Goal: Task Accomplishment & Management: Use online tool/utility

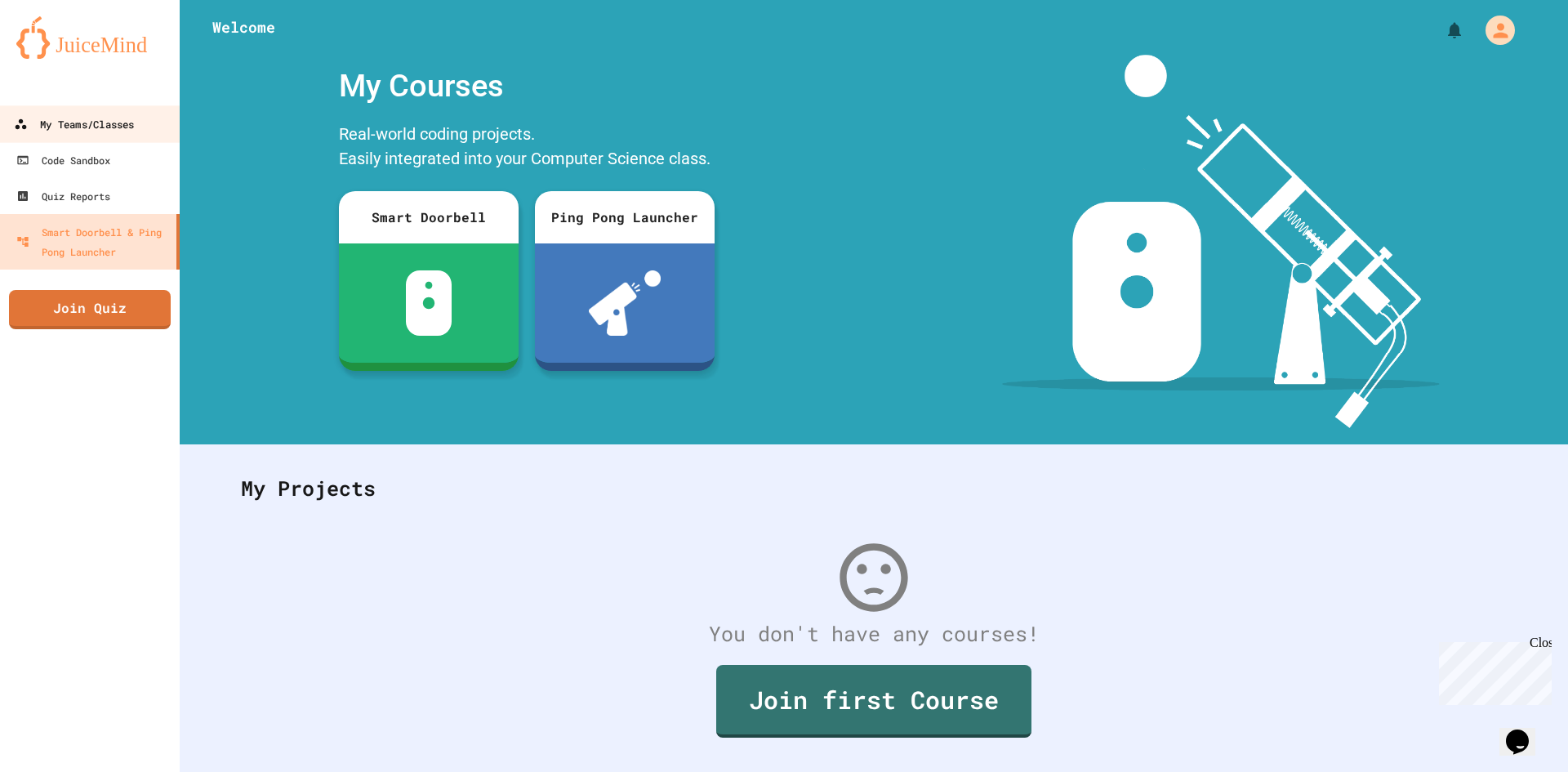
click at [25, 125] on icon at bounding box center [20, 123] width 13 height 13
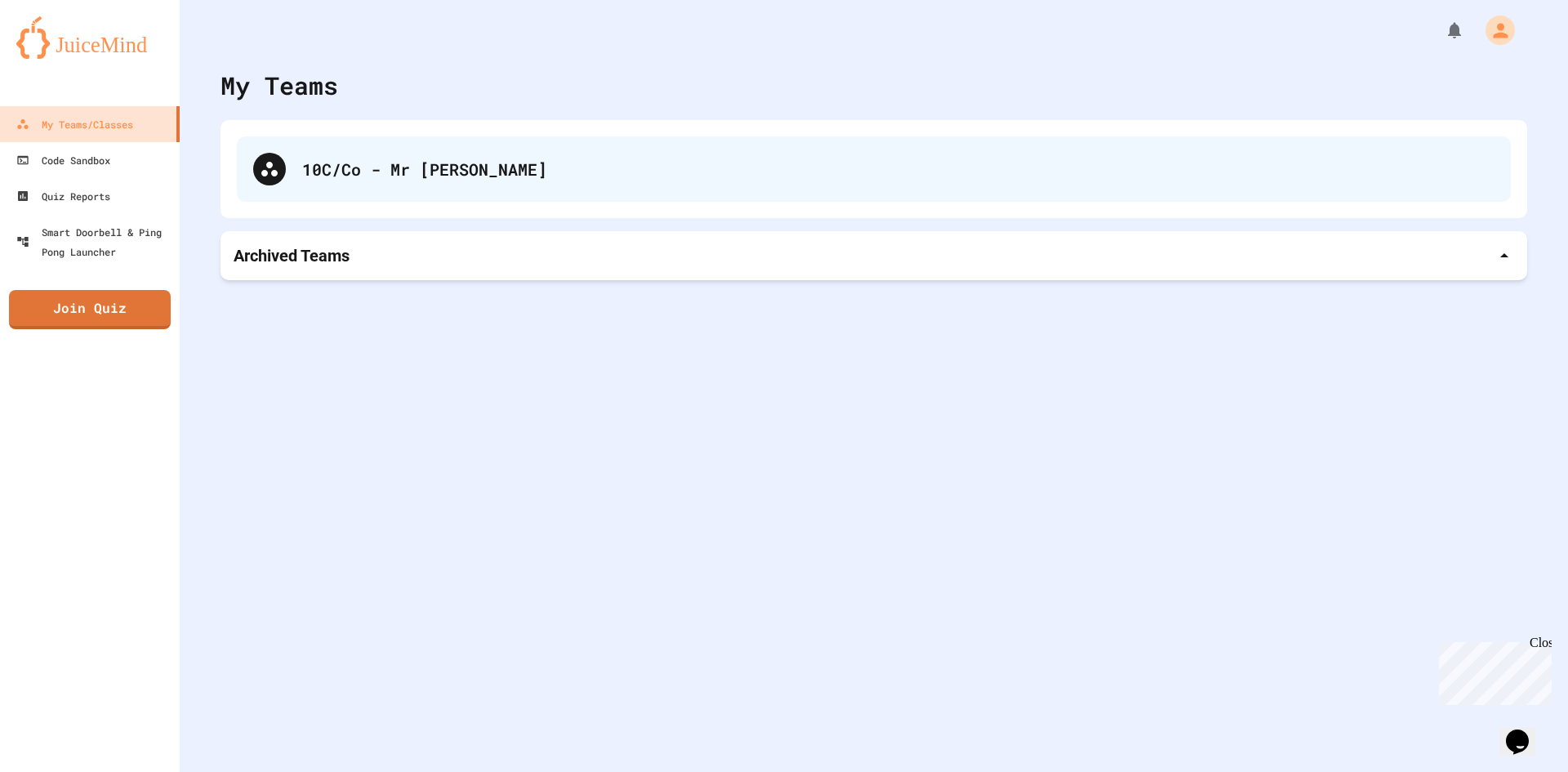
click at [566, 193] on div "10C/Co - Mr [PERSON_NAME]" at bounding box center [874, 169] width 1274 height 66
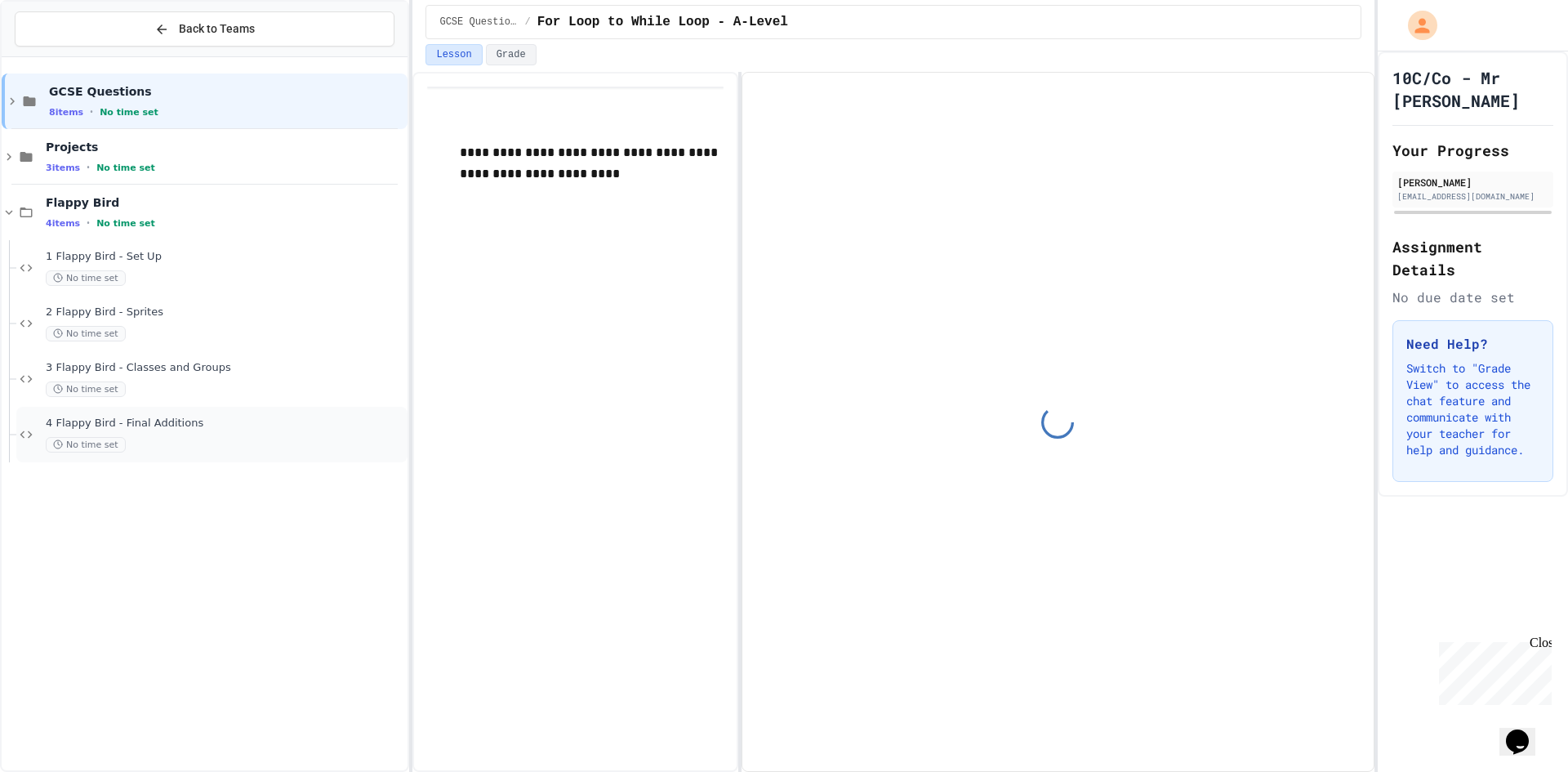
click at [99, 441] on span "No time set" at bounding box center [85, 445] width 80 height 16
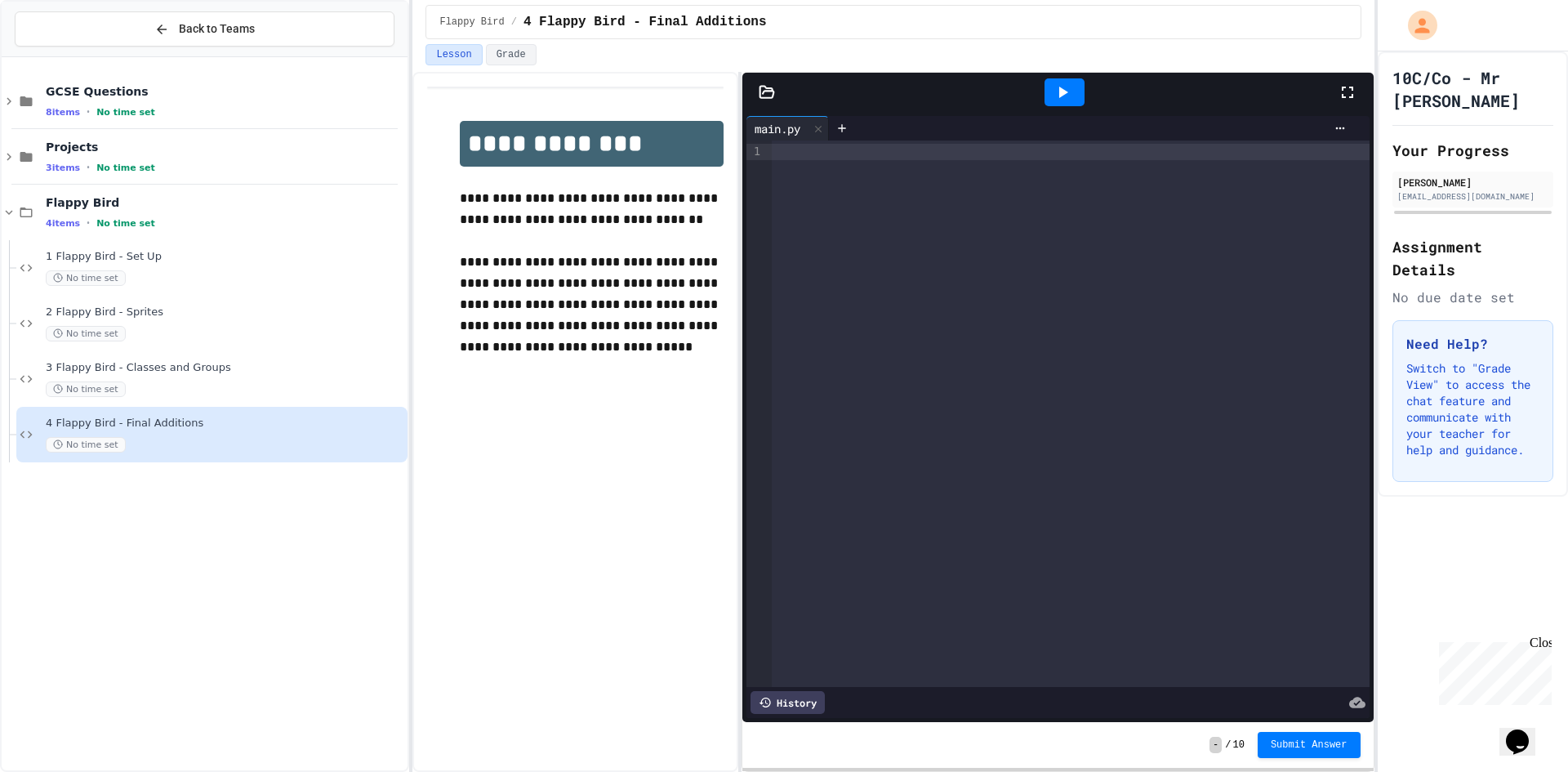
click at [783, 691] on div "History" at bounding box center [788, 702] width 74 height 23
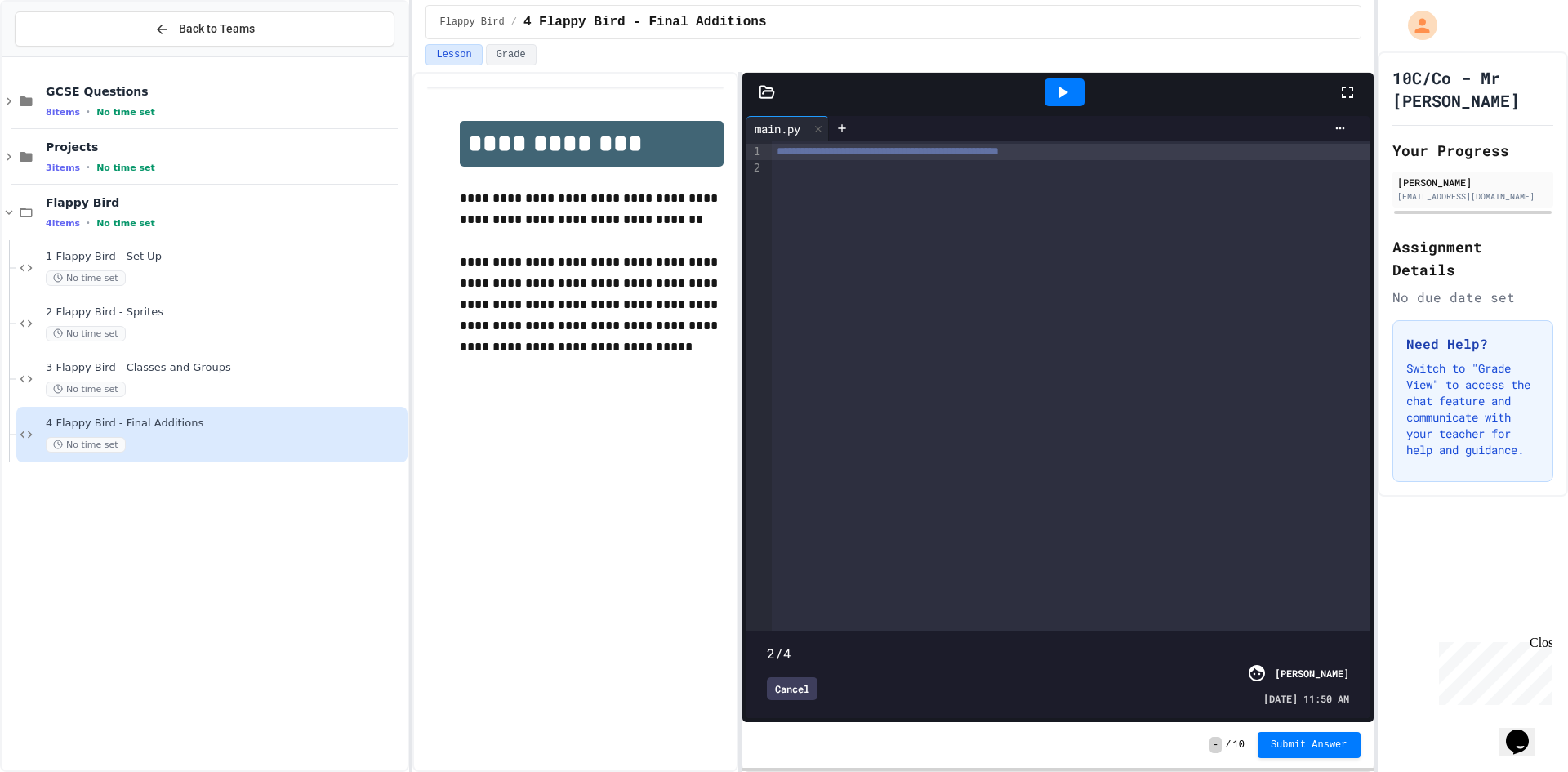
type input "*"
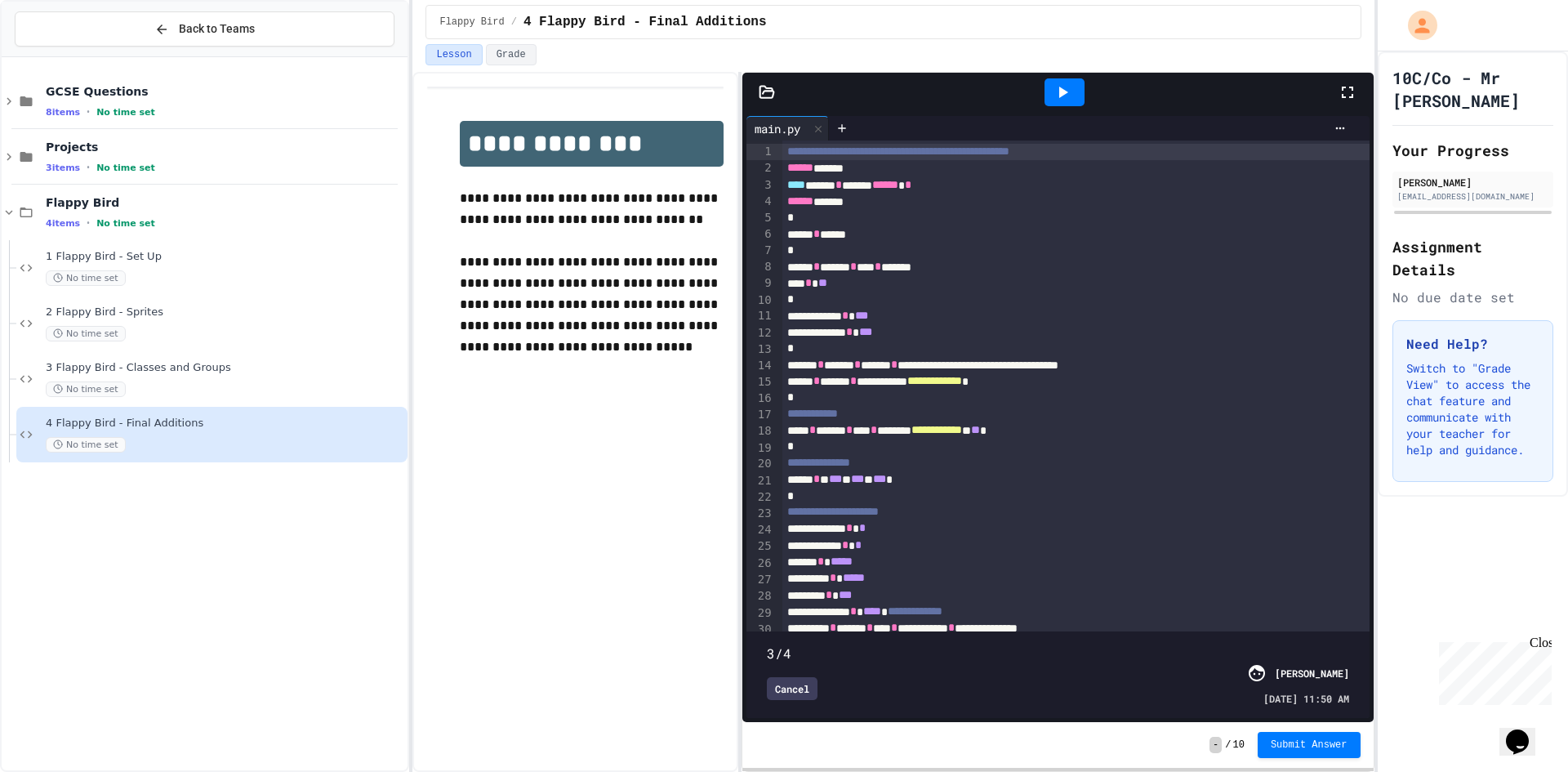
drag, startPoint x: 1339, startPoint y: 623, endPoint x: 1100, endPoint y: 618, distance: 239.1
click at [1100, 643] on span at bounding box center [1057, 643] width 581 height 0
click at [1247, 670] on div "[PERSON_NAME] [DATE] 11:50 AM" at bounding box center [1298, 684] width 102 height 43
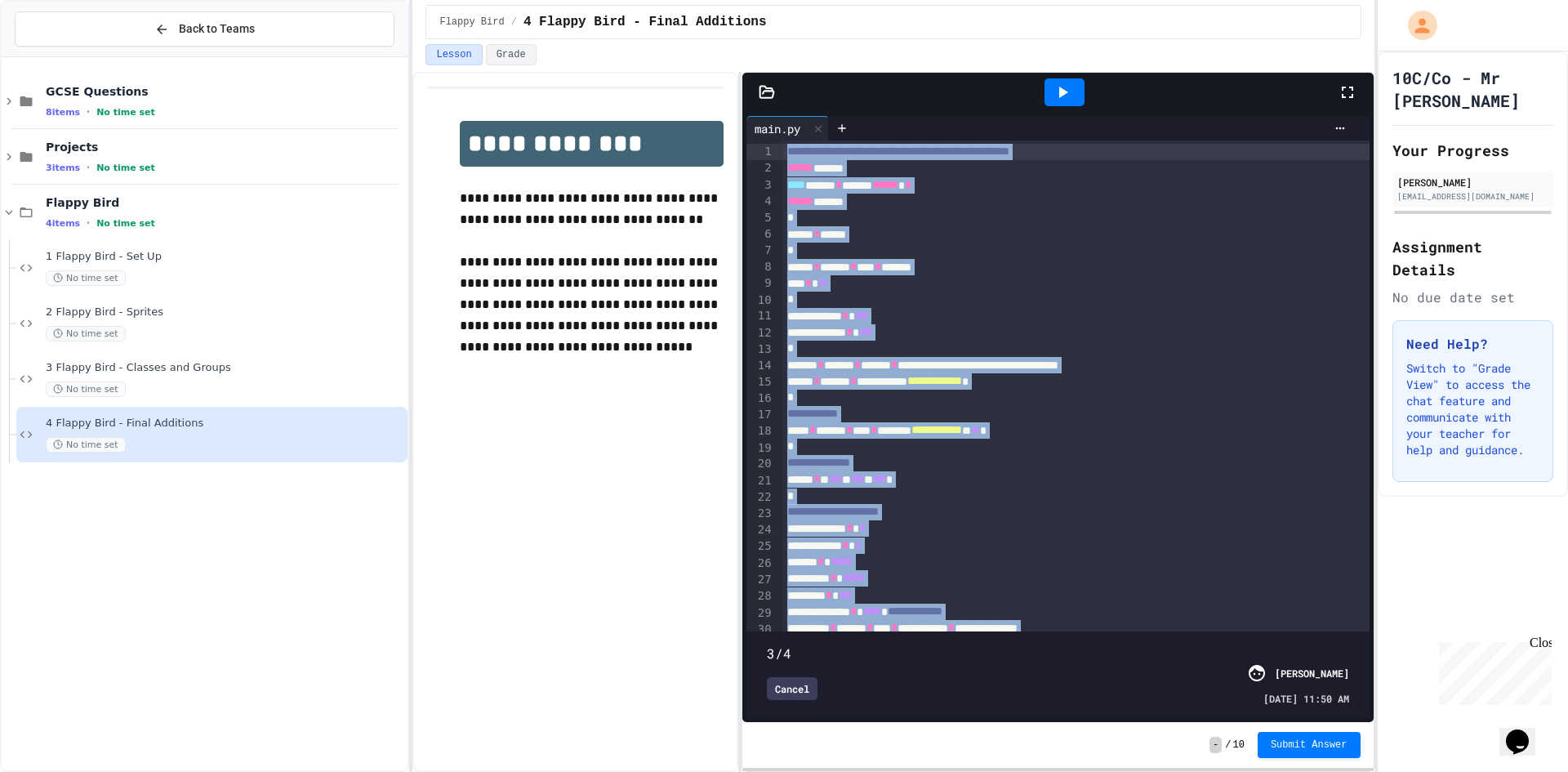
drag, startPoint x: 882, startPoint y: 565, endPoint x: 848, endPoint y: 49, distance: 517.1
click at [848, 49] on div "**********" at bounding box center [892, 386] width 961 height 772
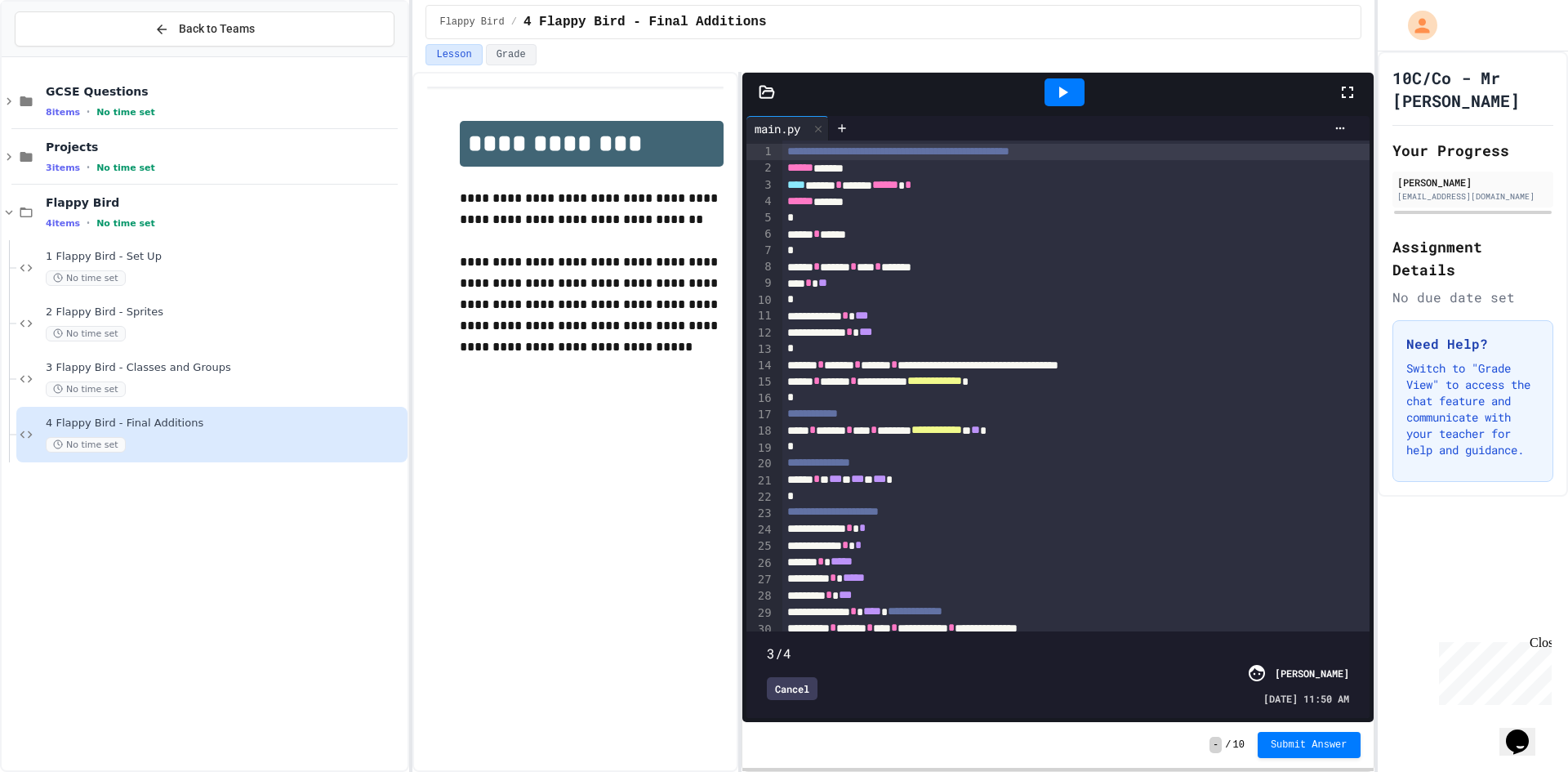
click at [790, 677] on div "Cancel" at bounding box center [792, 689] width 51 height 23
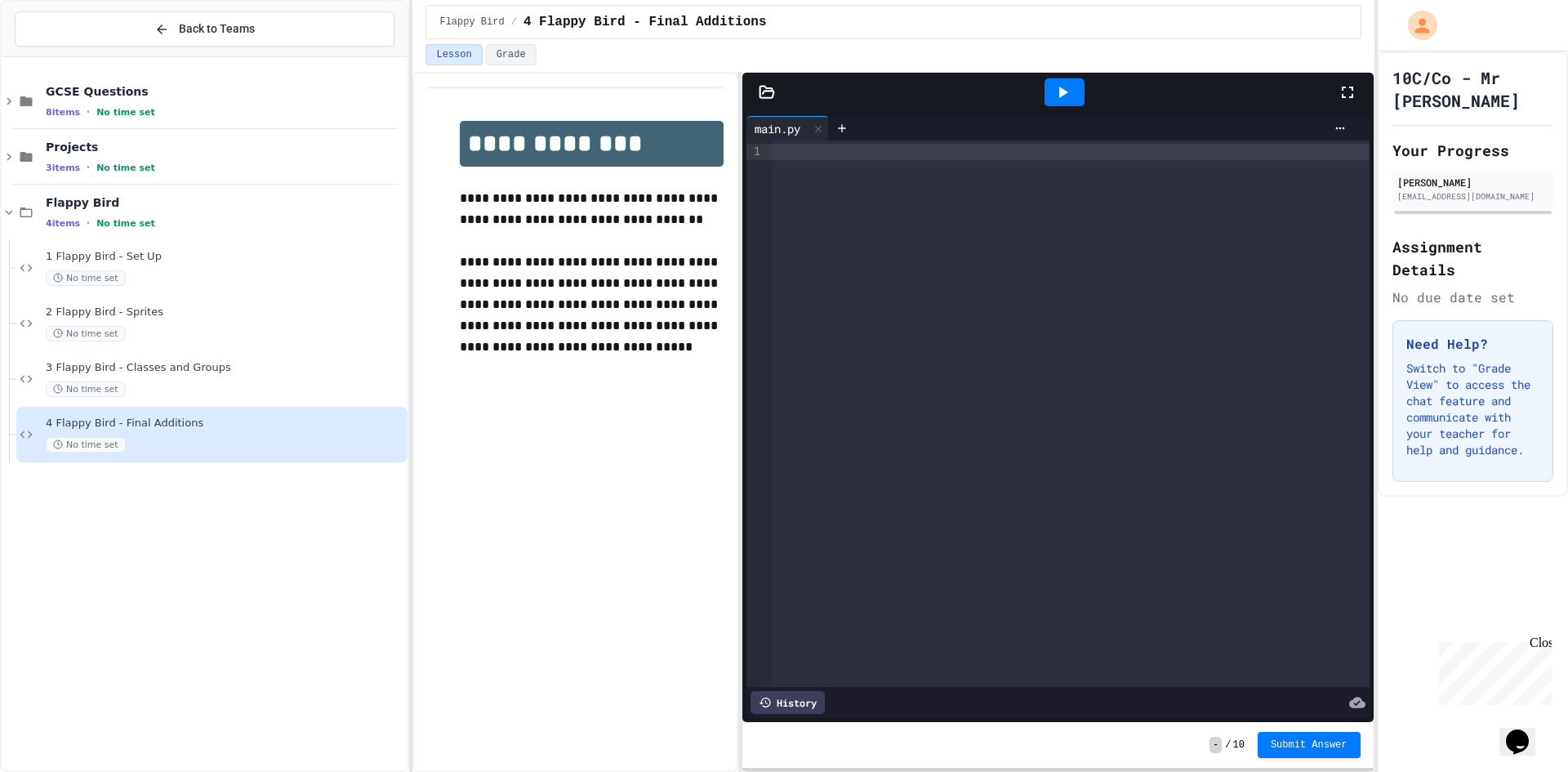
click at [836, 771] on div at bounding box center [784, 774] width 1568 height 0
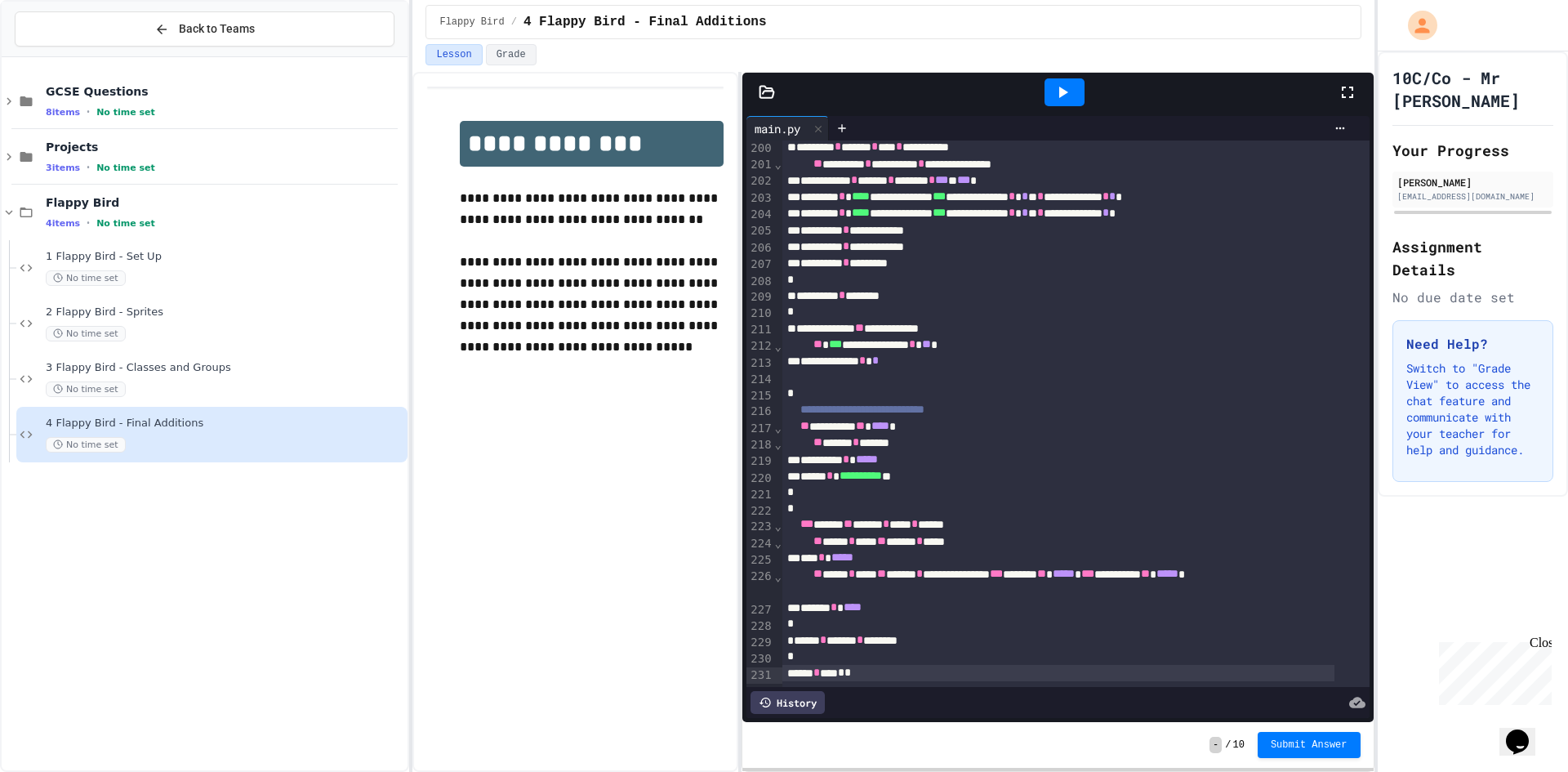
click at [1063, 92] on icon at bounding box center [1063, 92] width 9 height 11
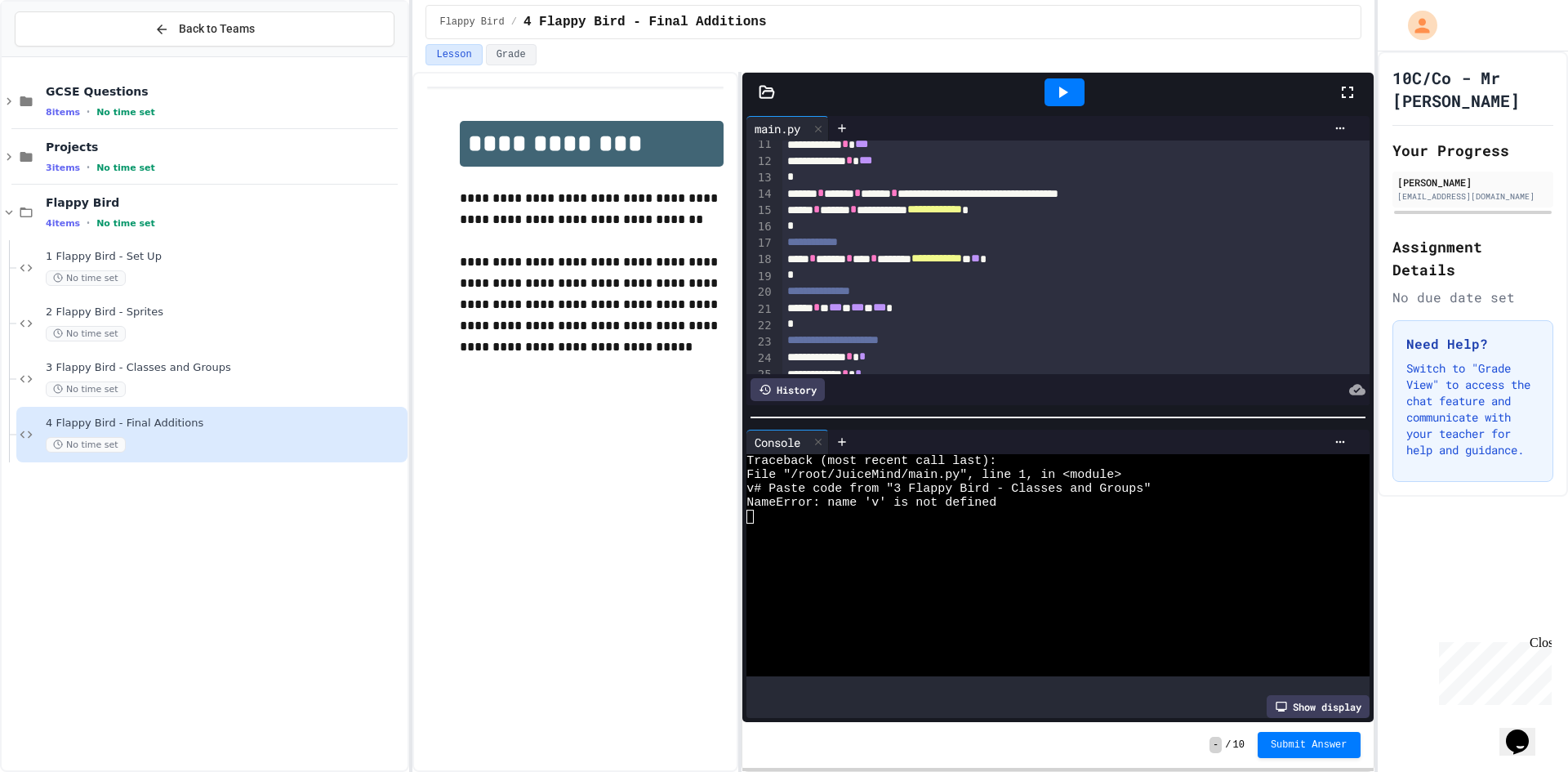
scroll to position [0, 0]
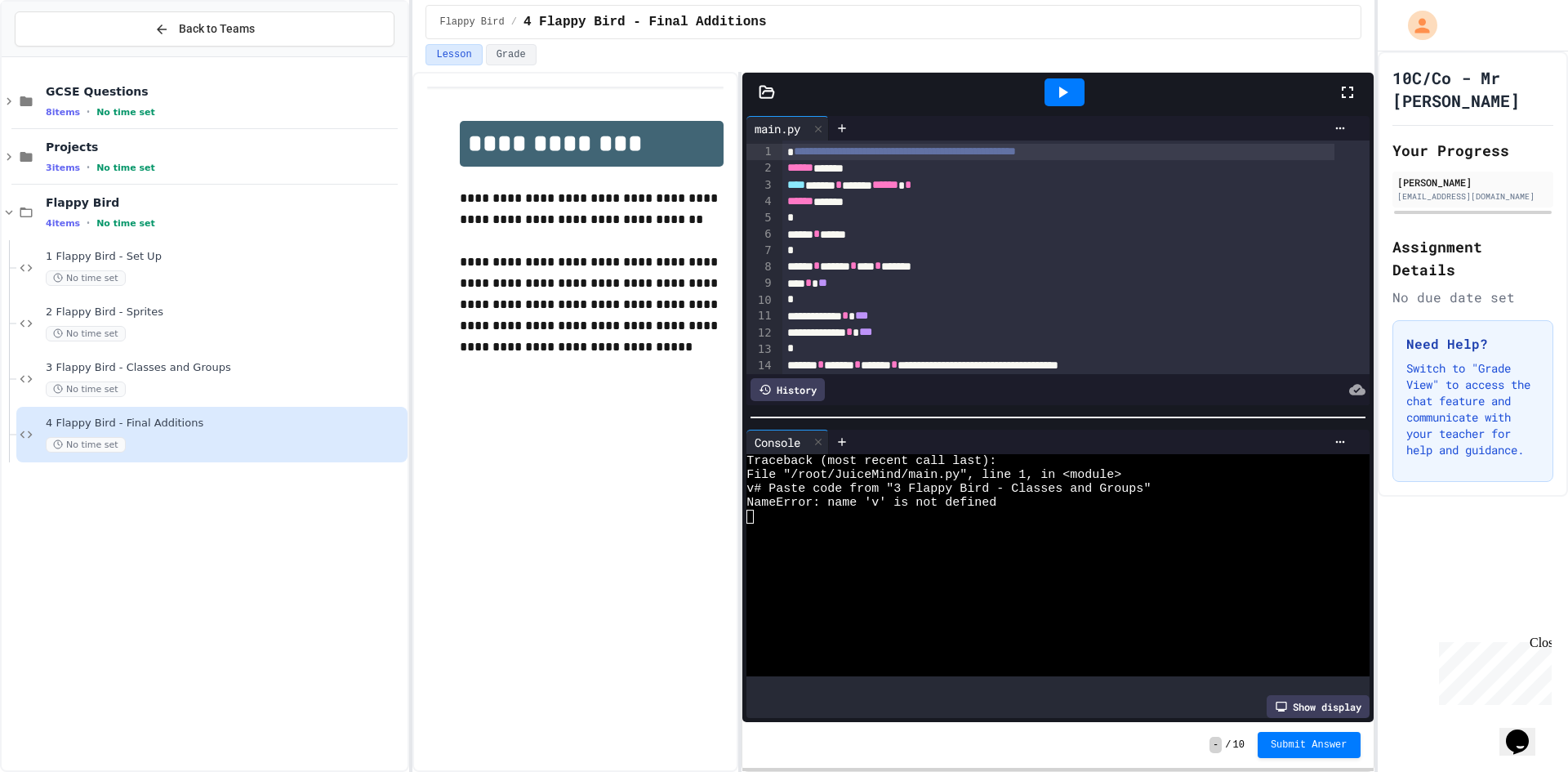
click at [794, 146] on span "**********" at bounding box center [905, 151] width 222 height 11
click at [1069, 108] on div at bounding box center [1064, 92] width 56 height 44
click at [1070, 98] on icon at bounding box center [1062, 92] width 19 height 19
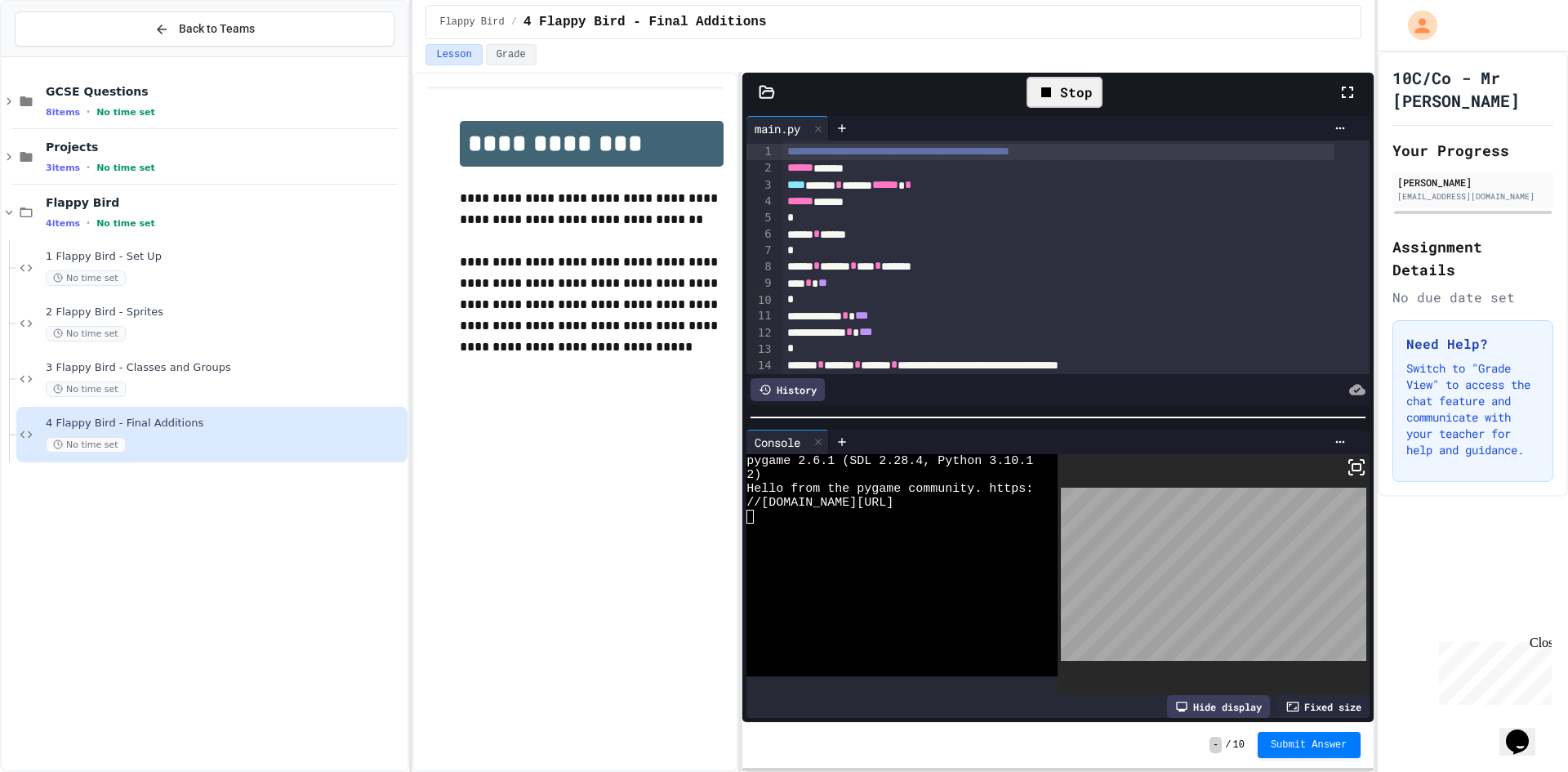
click at [1334, 454] on div at bounding box center [1213, 575] width 312 height 242
click at [1347, 460] on icon at bounding box center [1356, 467] width 19 height 19
click at [934, 238] on div at bounding box center [784, 386] width 1568 height 772
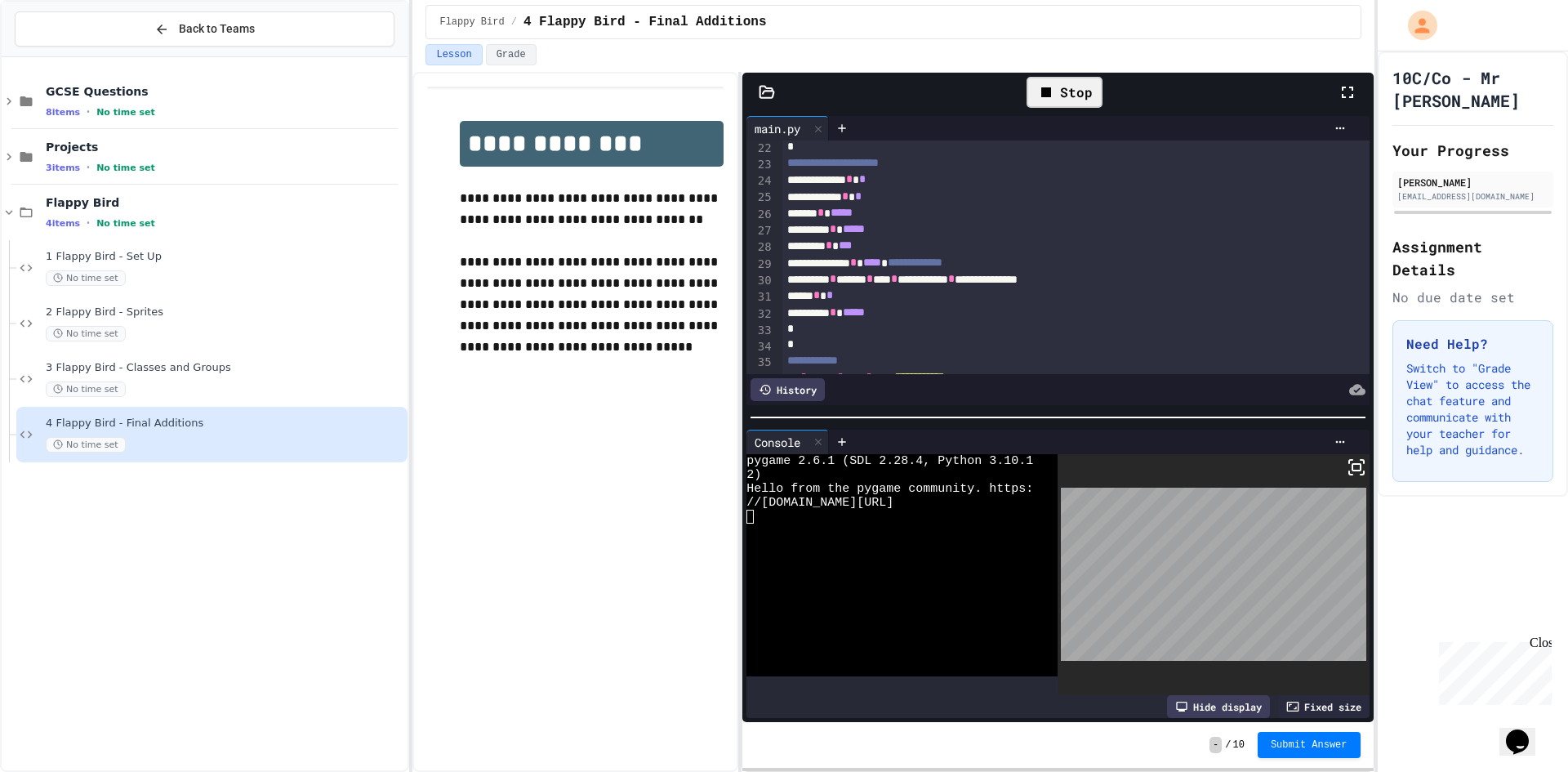
click at [851, 249] on span "***" at bounding box center [844, 244] width 13 height 11
click at [1087, 88] on div "Stop" at bounding box center [1064, 92] width 76 height 31
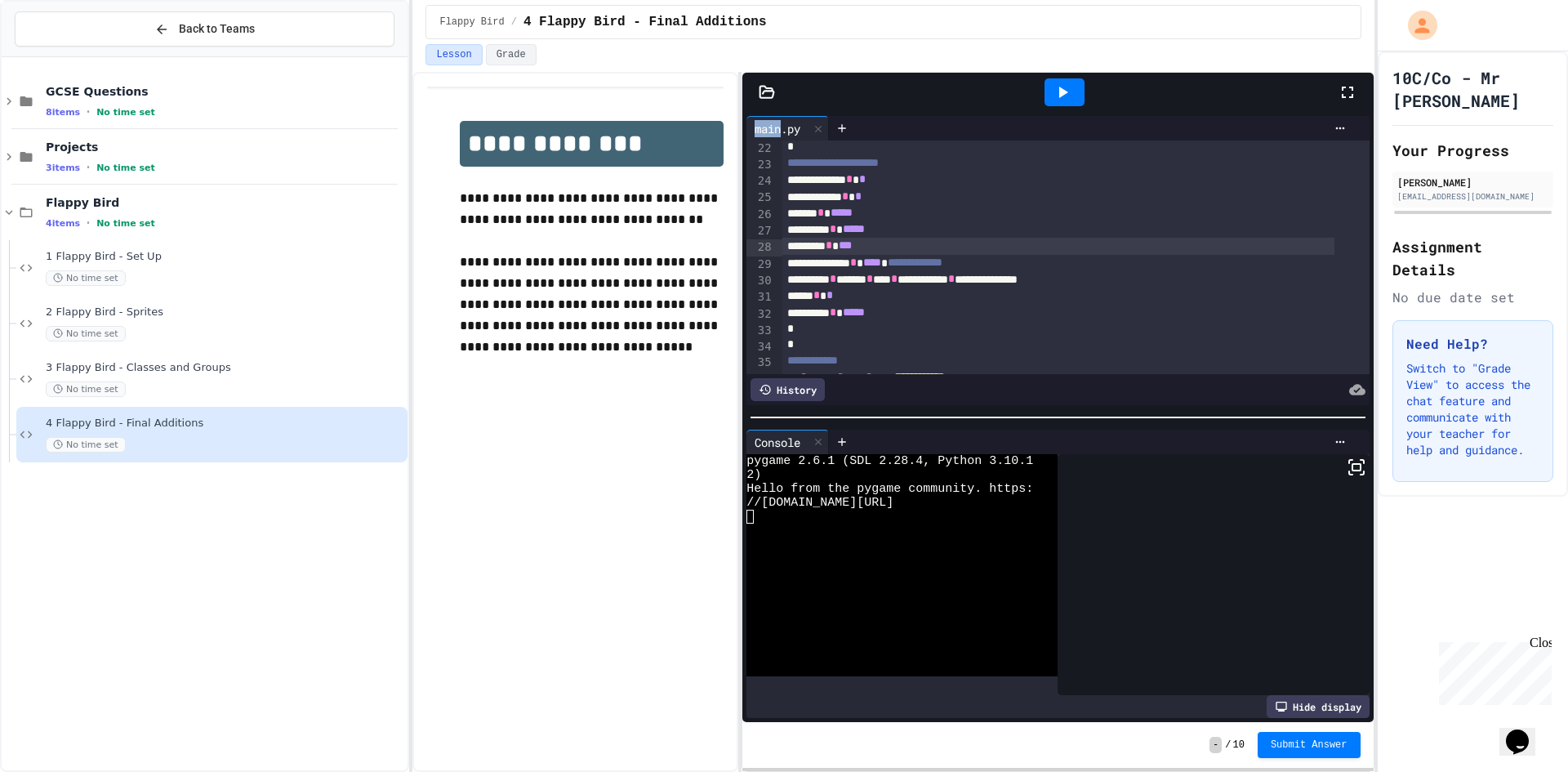
click at [1087, 88] on div at bounding box center [1064, 92] width 56 height 44
click at [1061, 92] on icon at bounding box center [1063, 92] width 9 height 11
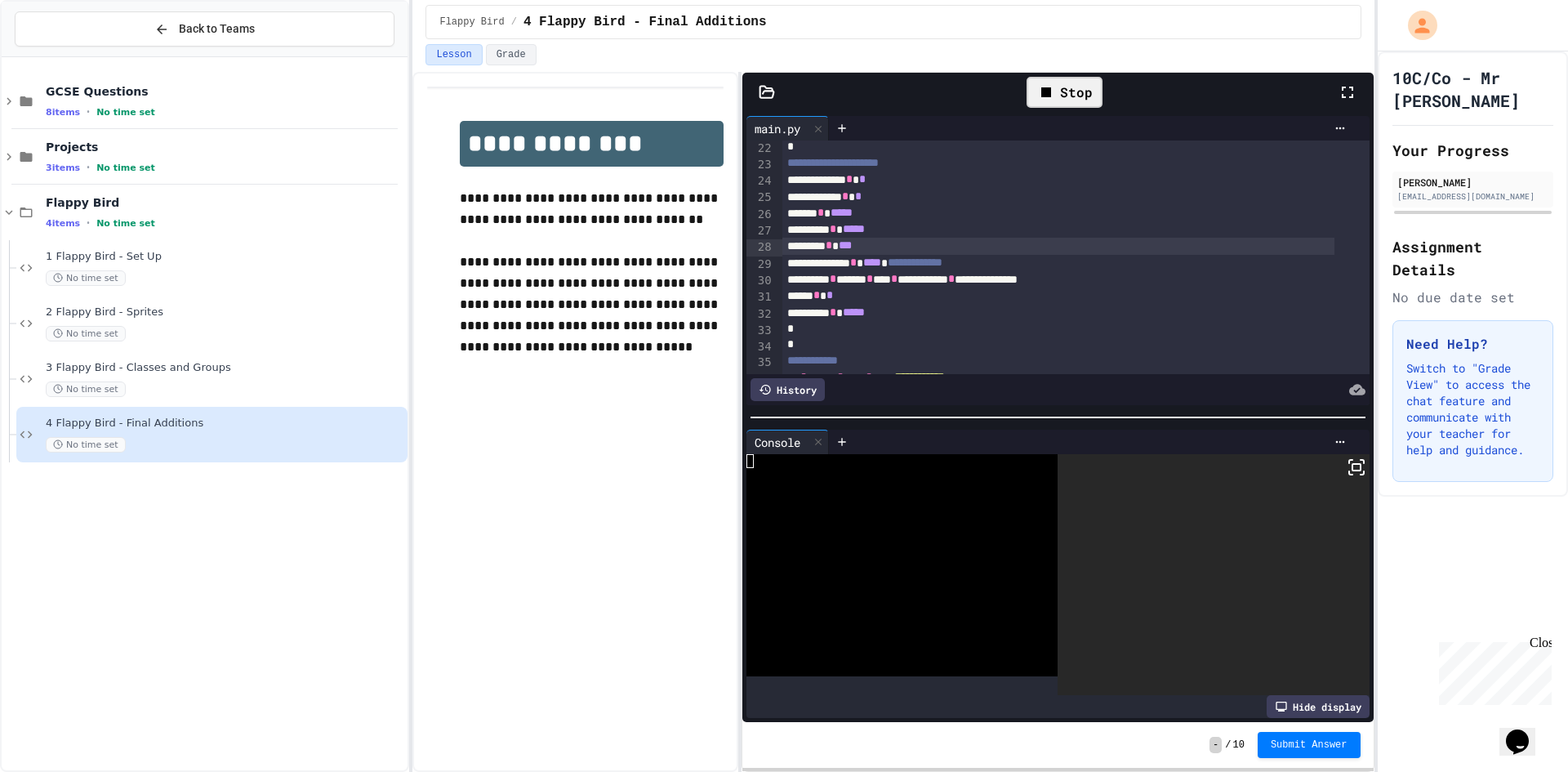
drag, startPoint x: 1345, startPoint y: 458, endPoint x: 1340, endPoint y: 531, distance: 73.2
click at [1347, 458] on icon at bounding box center [1356, 467] width 19 height 19
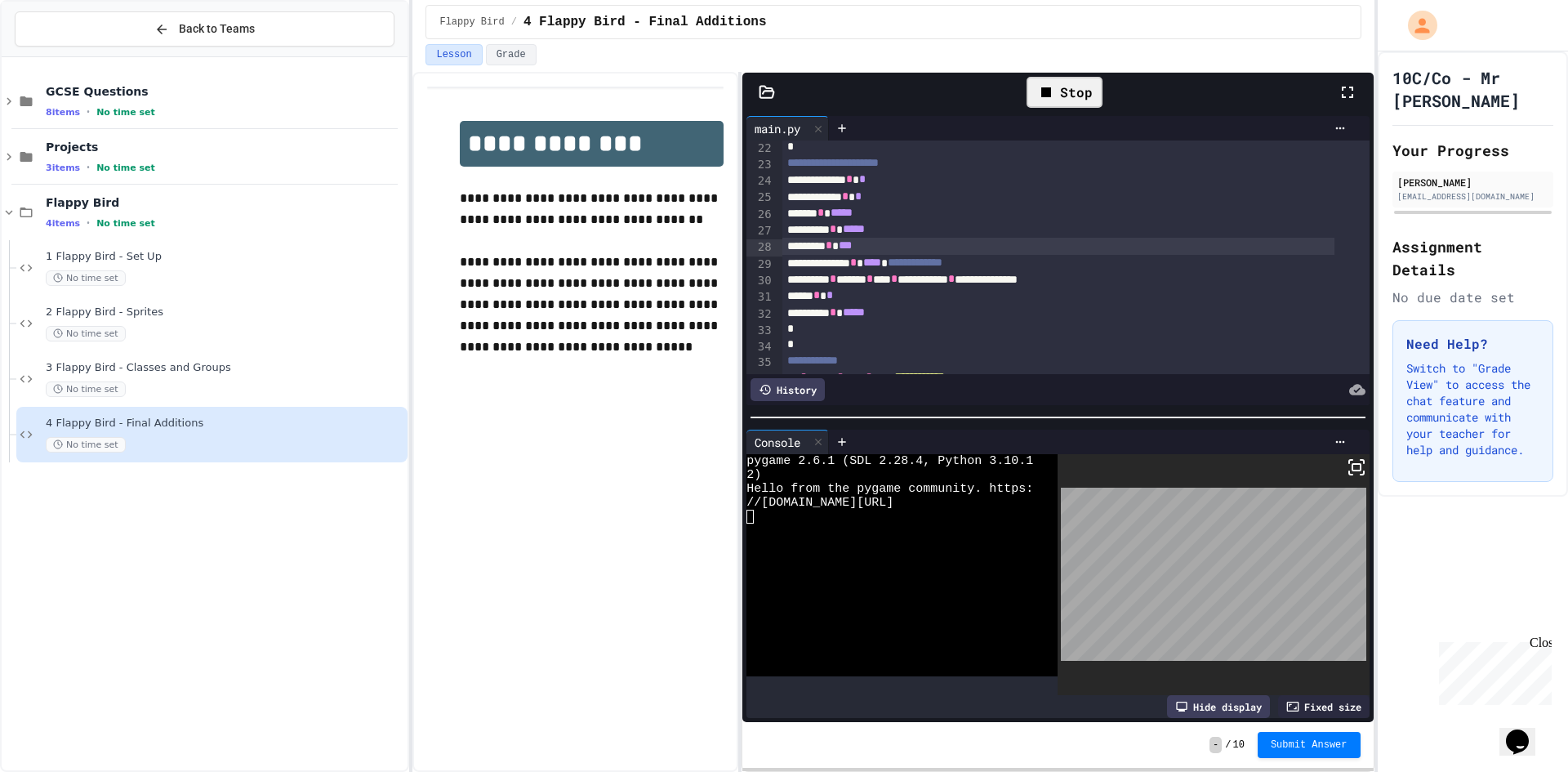
click at [870, 248] on div at bounding box center [784, 386] width 1568 height 772
click at [878, 248] on div "******** * ***" at bounding box center [1058, 246] width 552 height 17
click at [1075, 86] on div "Stop" at bounding box center [1064, 92] width 76 height 31
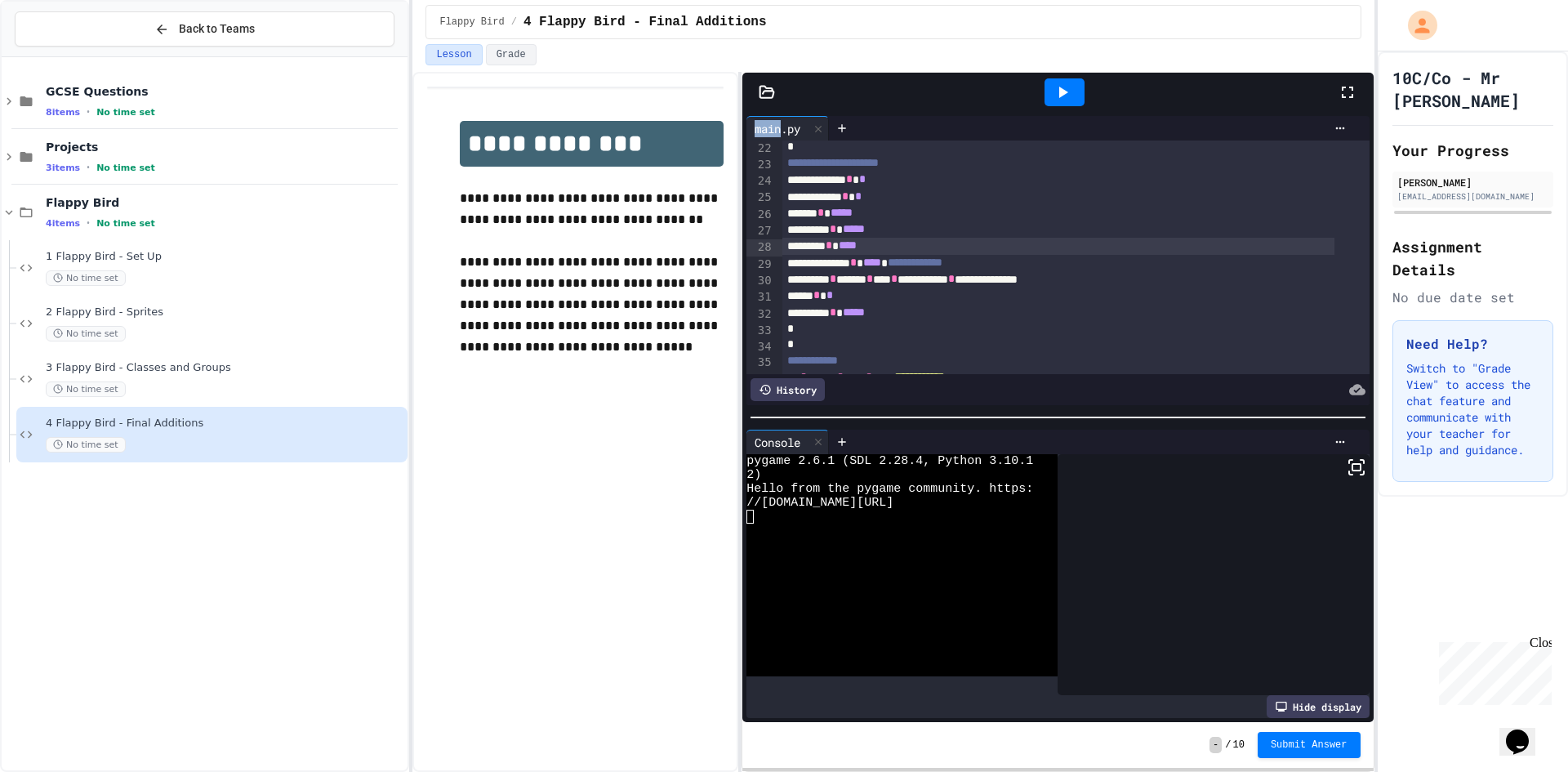
click at [1075, 86] on div at bounding box center [1065, 93] width 40 height 28
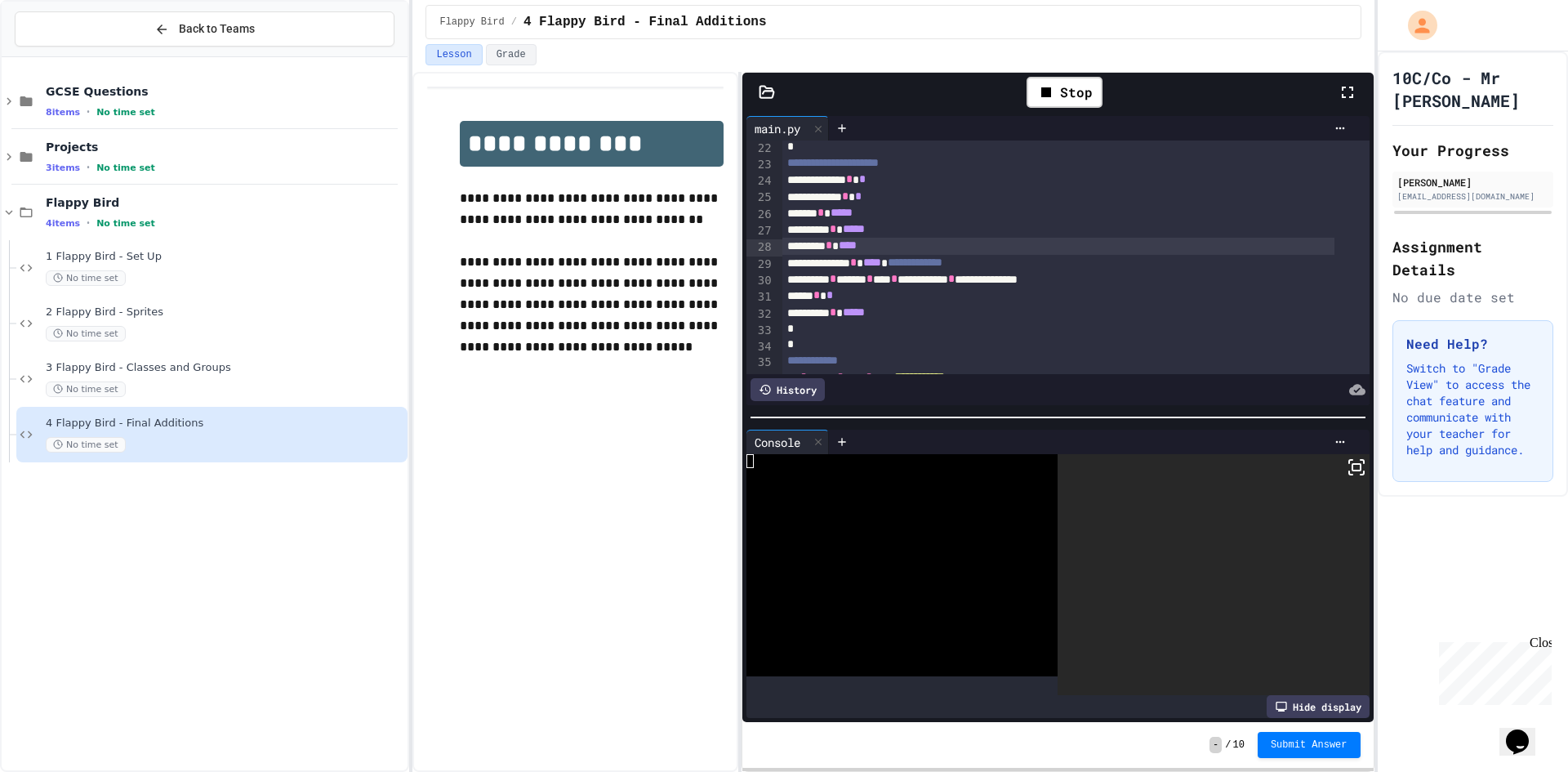
click at [1347, 459] on icon at bounding box center [1356, 467] width 19 height 19
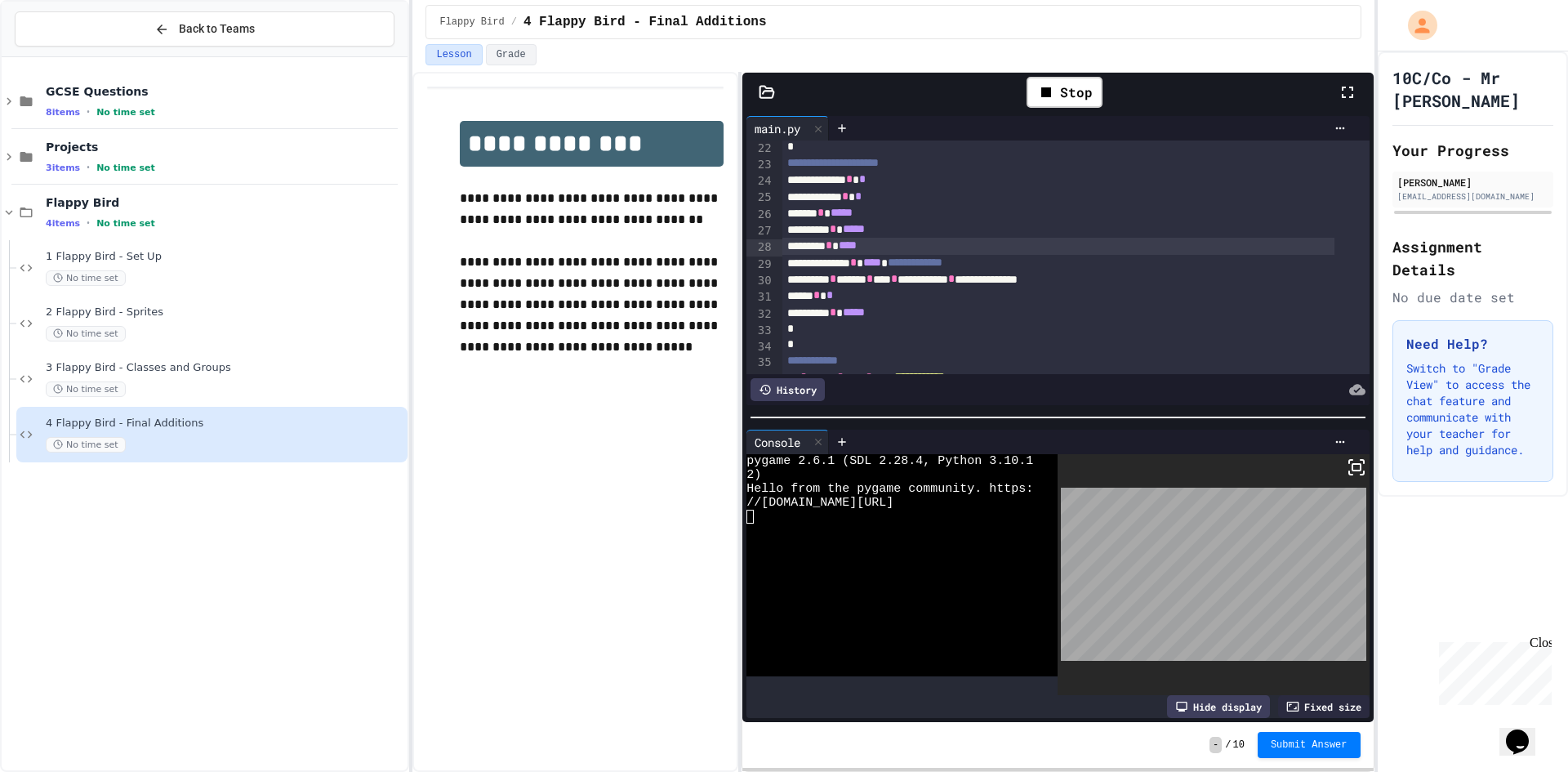
click at [878, 281] on div at bounding box center [784, 386] width 1568 height 772
click at [874, 258] on div "**********" at bounding box center [1058, 263] width 552 height 17
click at [857, 250] on span "****" at bounding box center [847, 244] width 18 height 11
click at [1032, 97] on div "Stop" at bounding box center [1064, 92] width 76 height 31
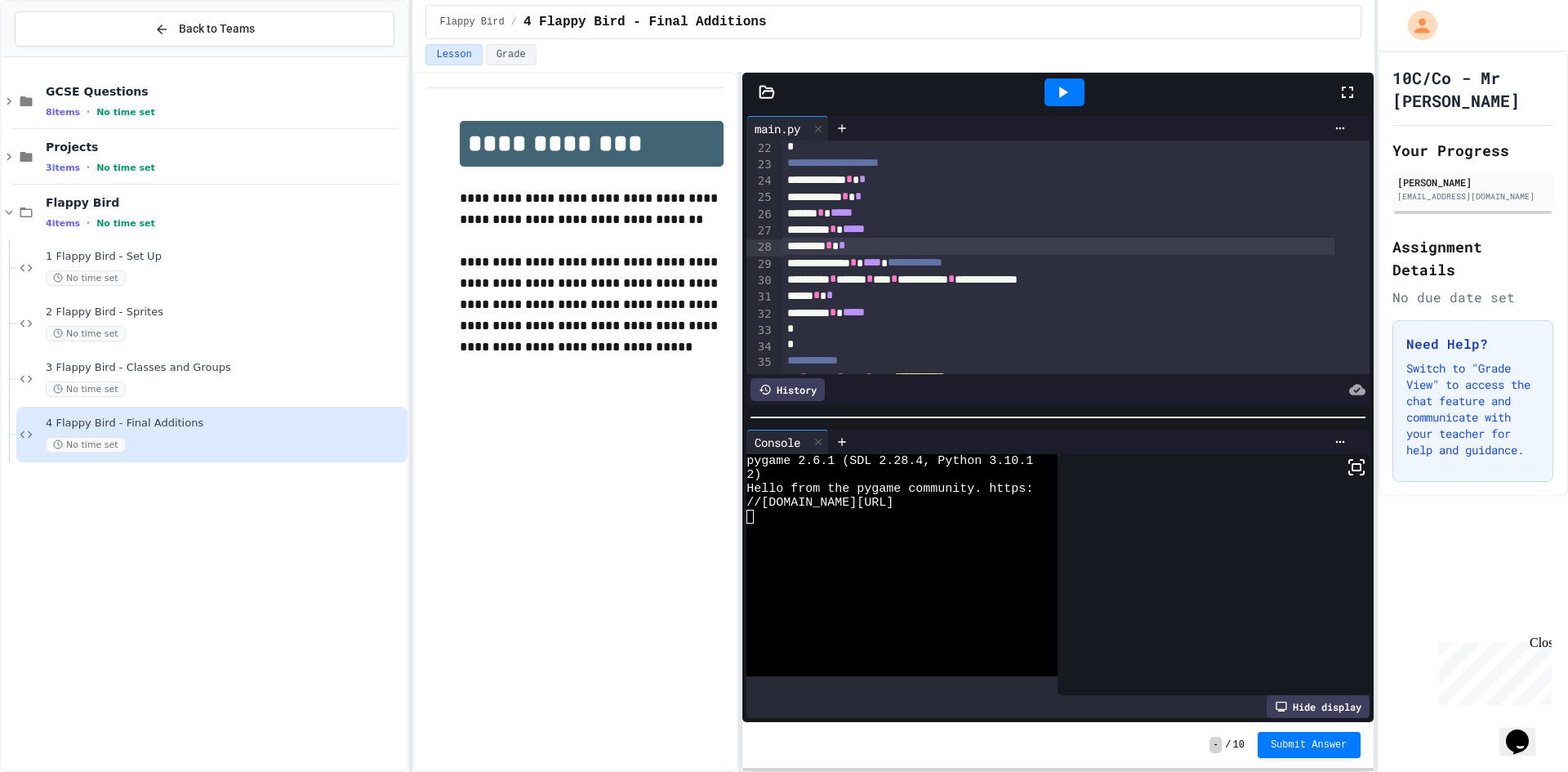
click at [1071, 88] on icon at bounding box center [1062, 92] width 19 height 19
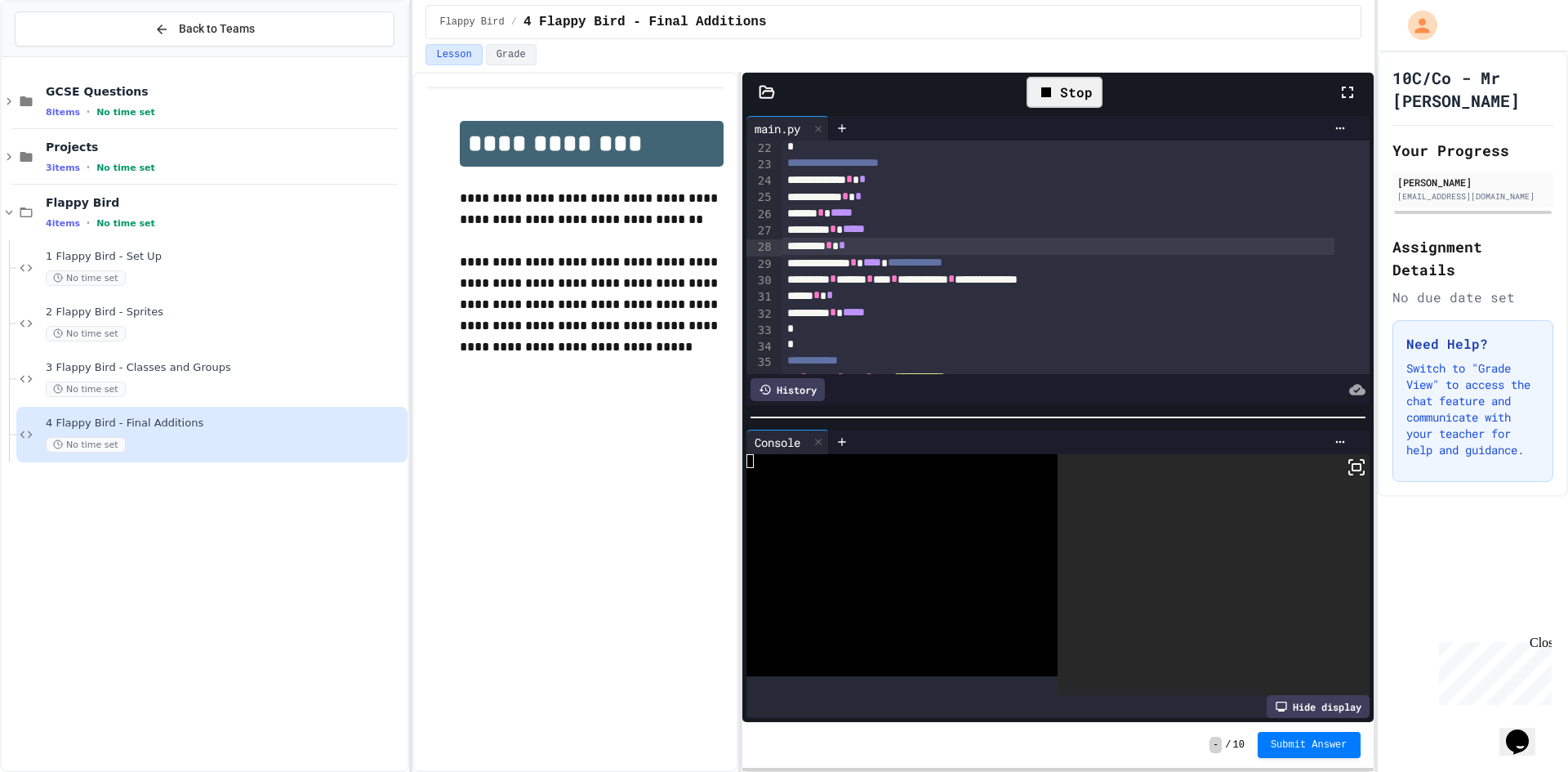
click at [1347, 459] on icon at bounding box center [1356, 467] width 19 height 19
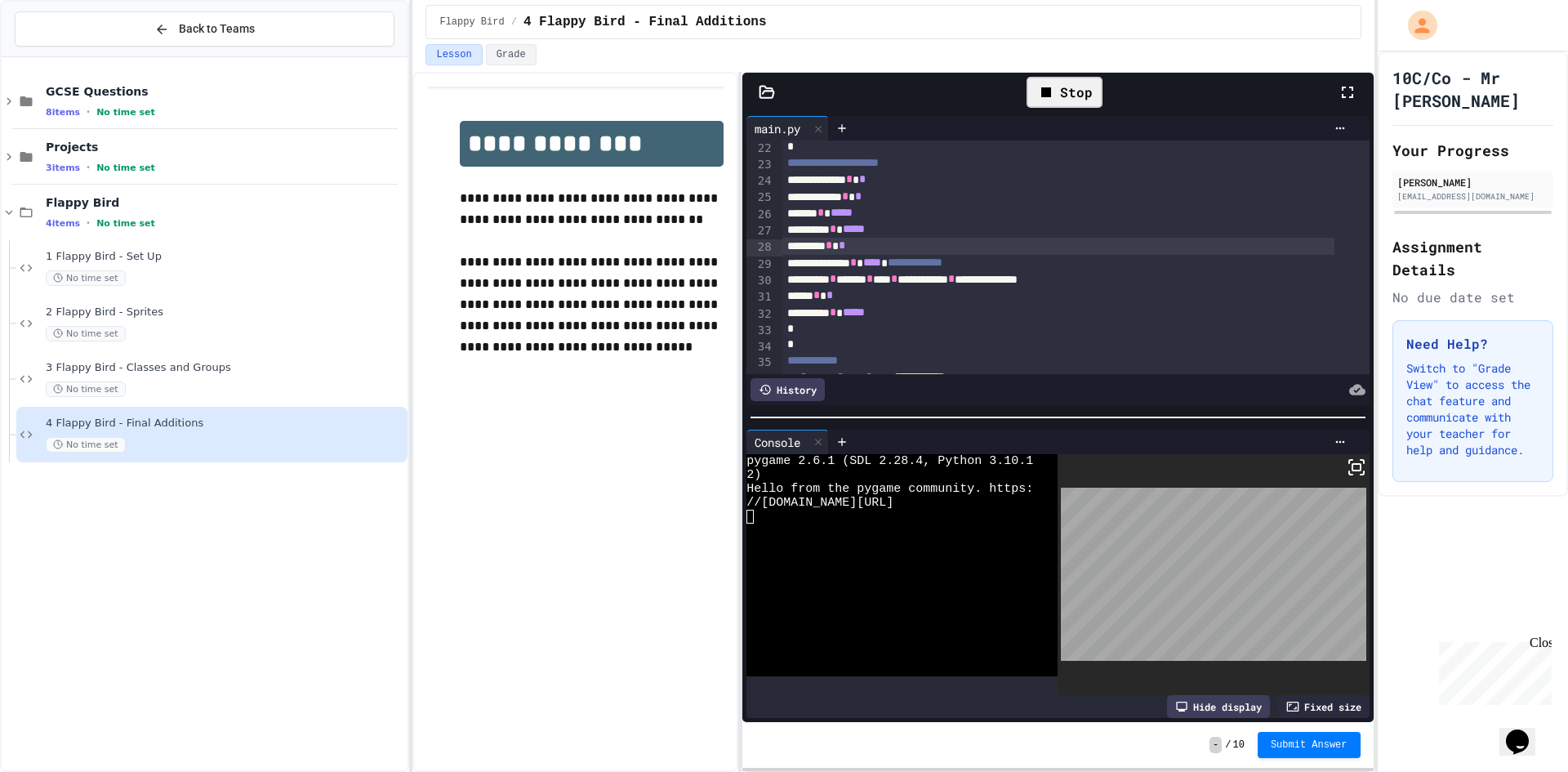
drag, startPoint x: 1337, startPoint y: 175, endPoint x: 1337, endPoint y: 186, distance: 11.0
click at [1337, 186] on div at bounding box center [784, 386] width 1568 height 772
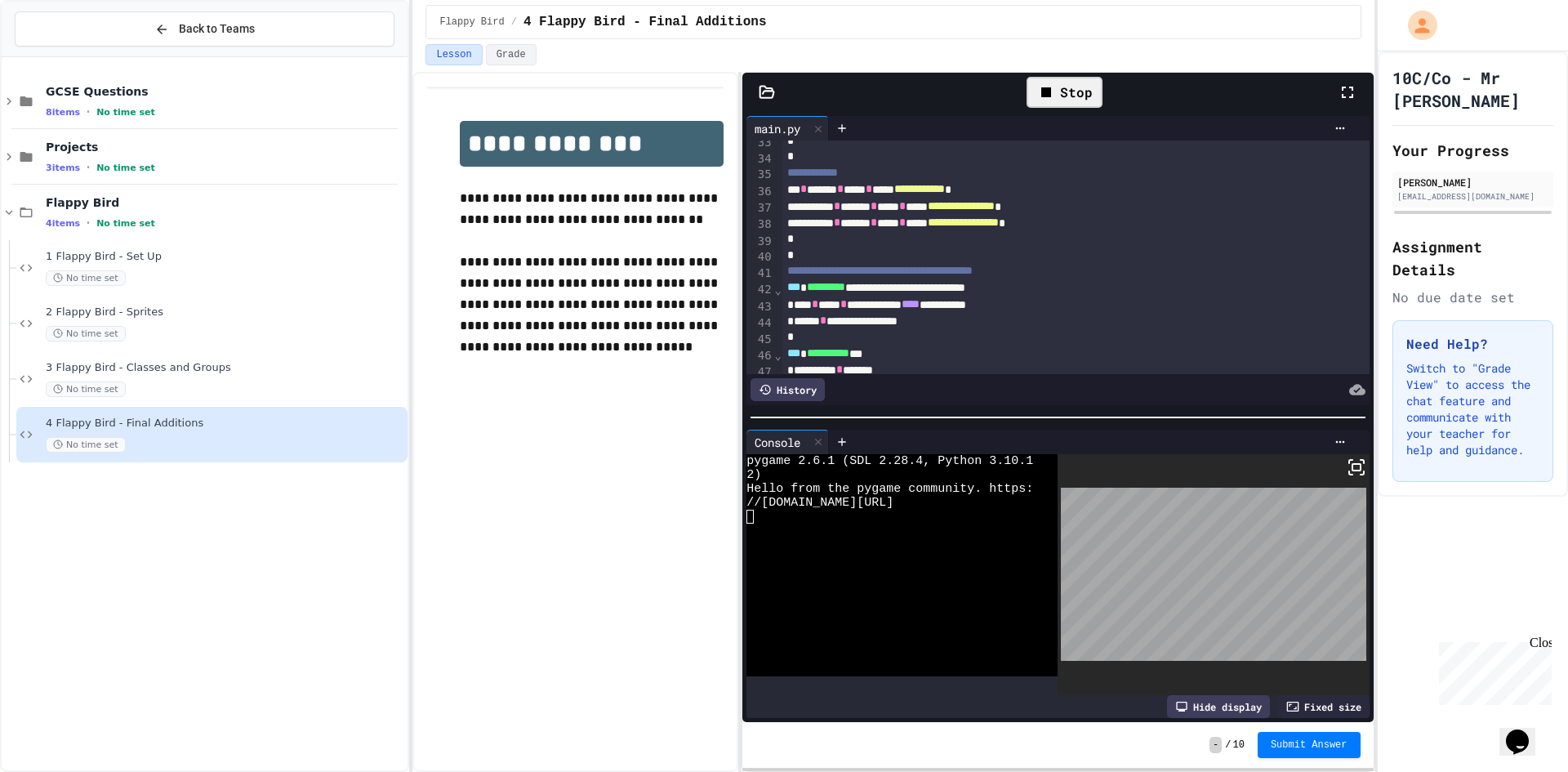
click at [1042, 84] on icon at bounding box center [1046, 92] width 19 height 19
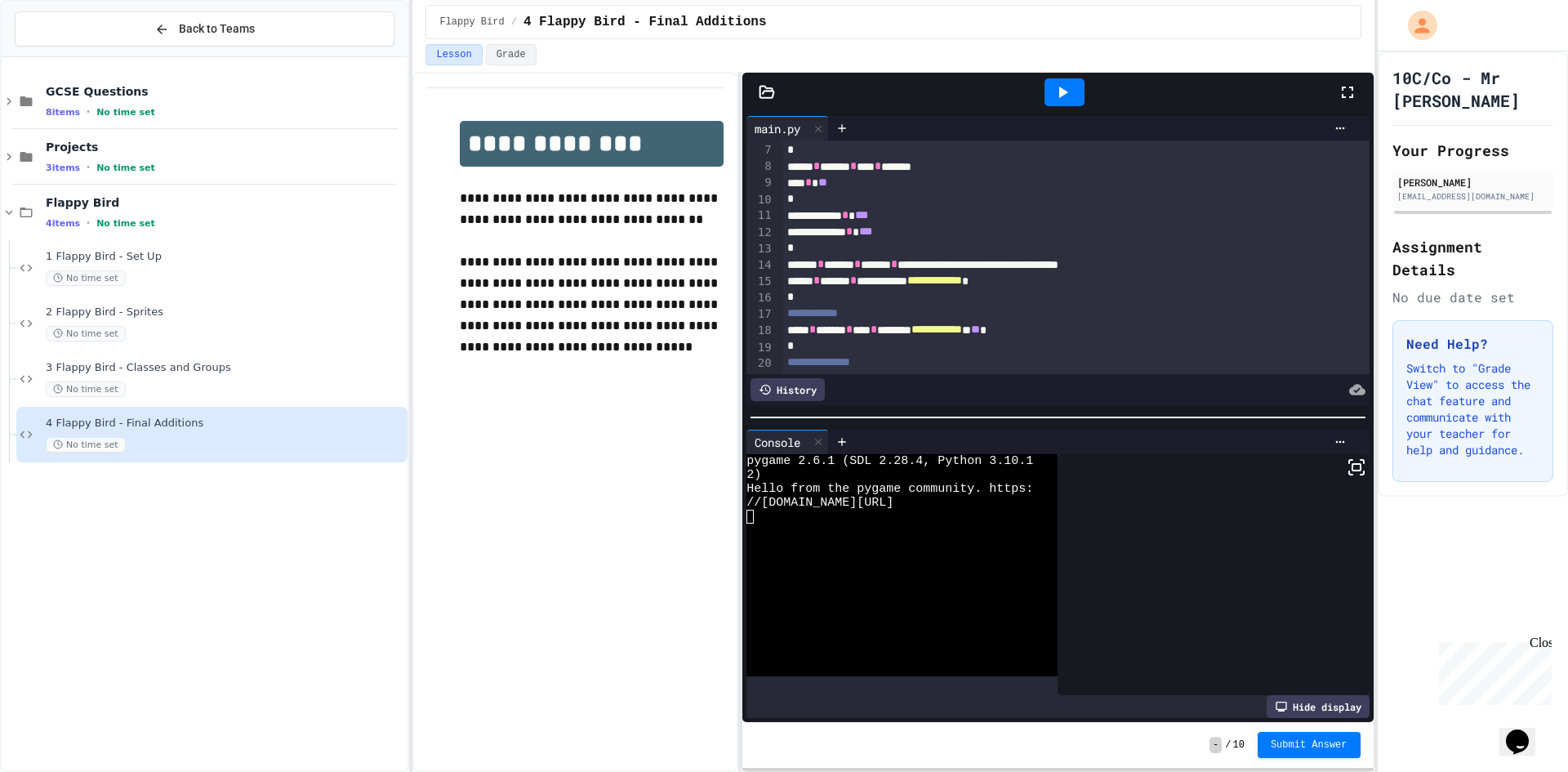
scroll to position [0, 0]
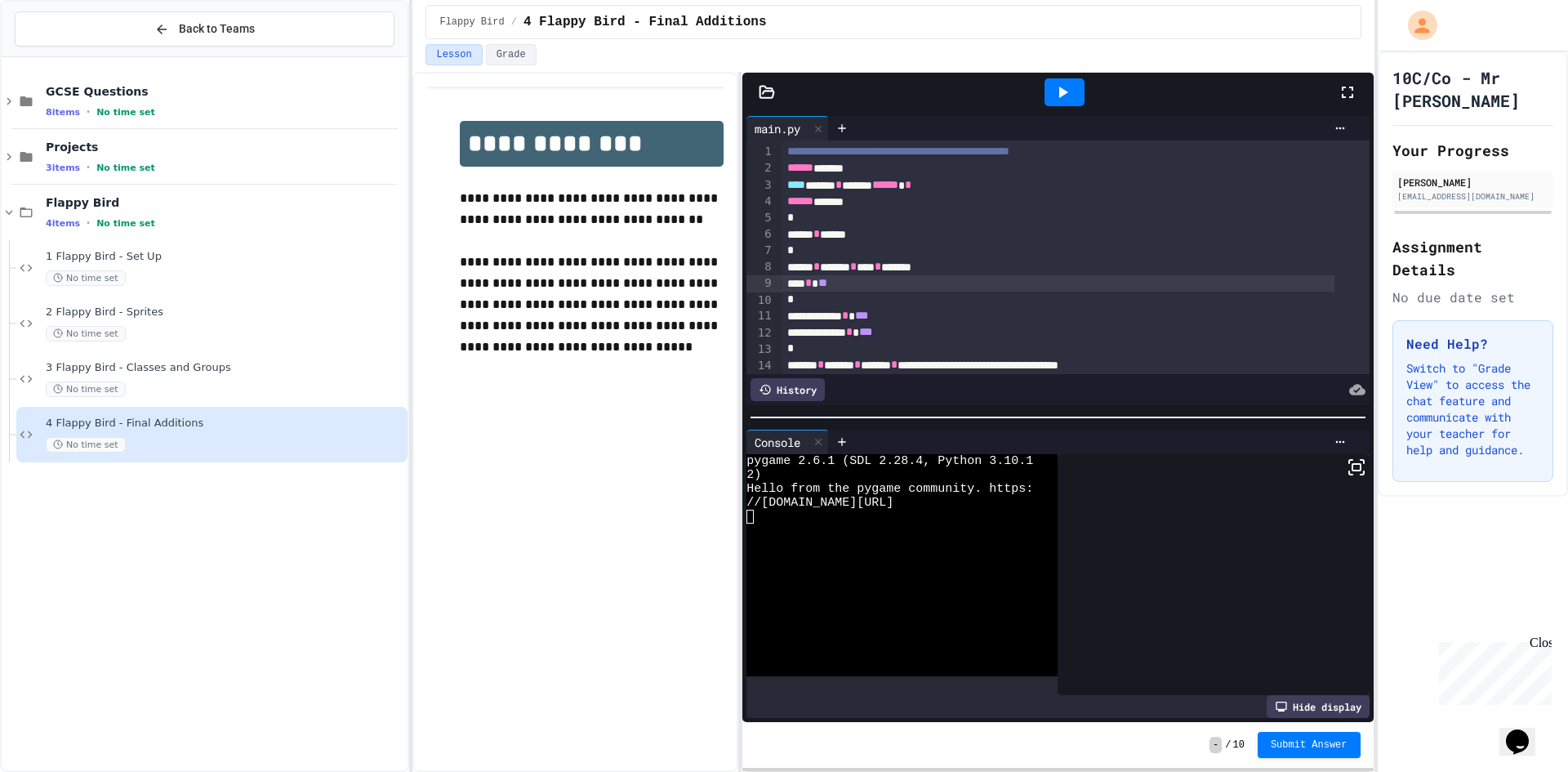
click at [839, 283] on div "*** * **" at bounding box center [1058, 283] width 552 height 17
click at [1352, 464] on rect at bounding box center [1355, 467] width 8 height 6
click at [1072, 82] on div at bounding box center [1065, 93] width 40 height 28
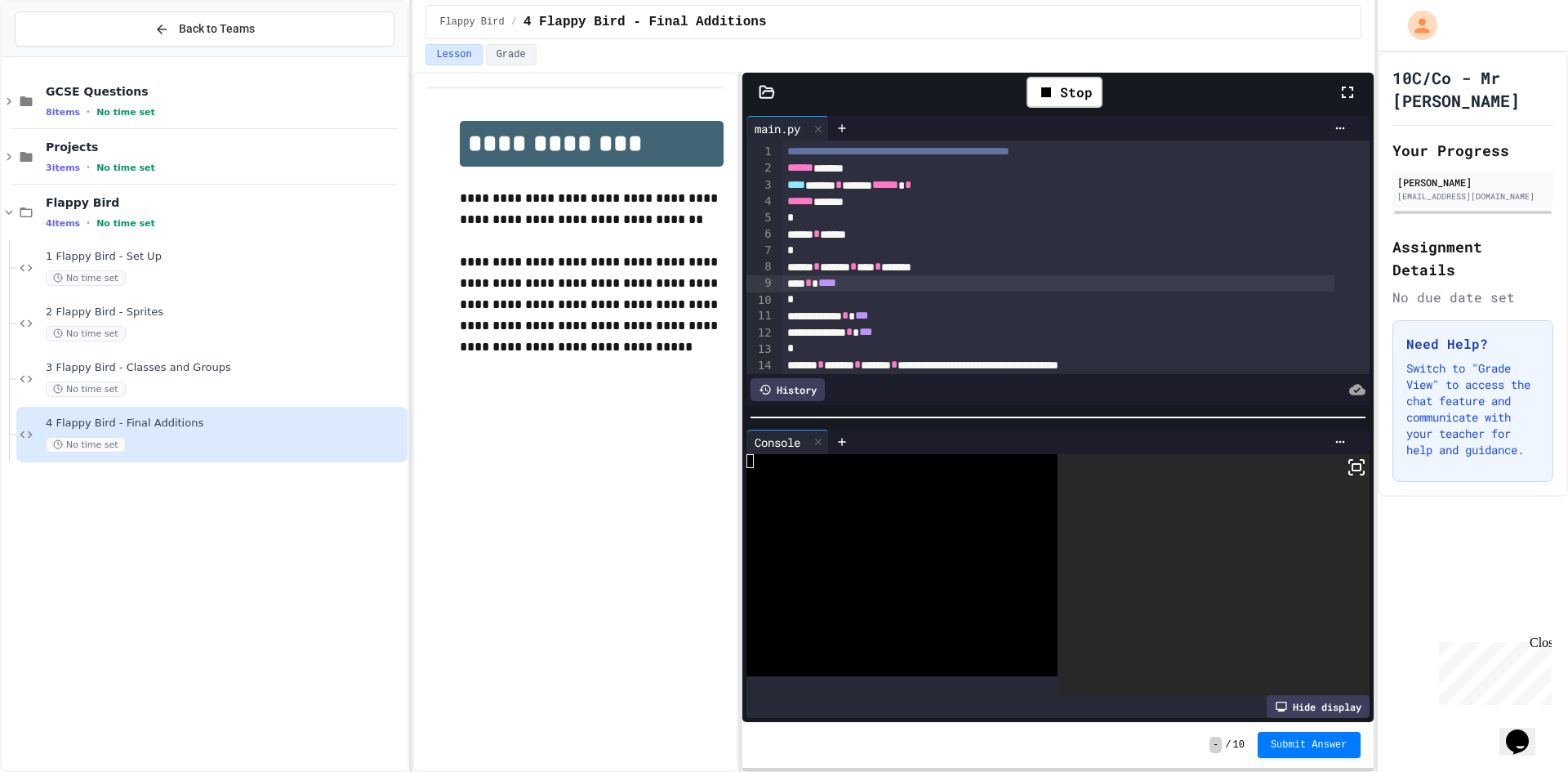
click at [1351, 462] on icon at bounding box center [1356, 467] width 19 height 19
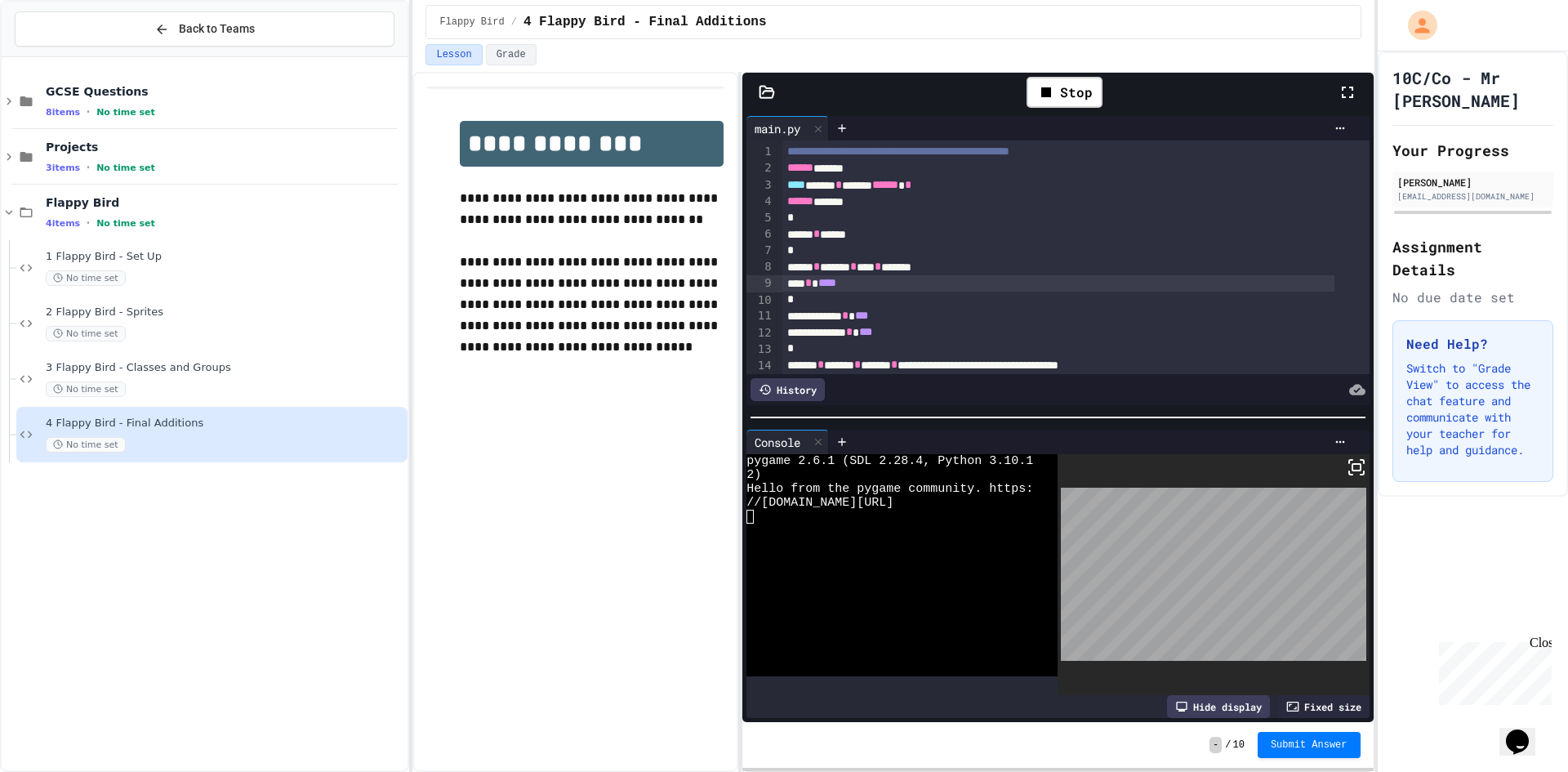
drag, startPoint x: 1336, startPoint y: 161, endPoint x: 1292, endPoint y: 204, distance: 61.5
click at [1336, 178] on div at bounding box center [784, 386] width 1568 height 772
click at [1082, 294] on div at bounding box center [1058, 299] width 552 height 17
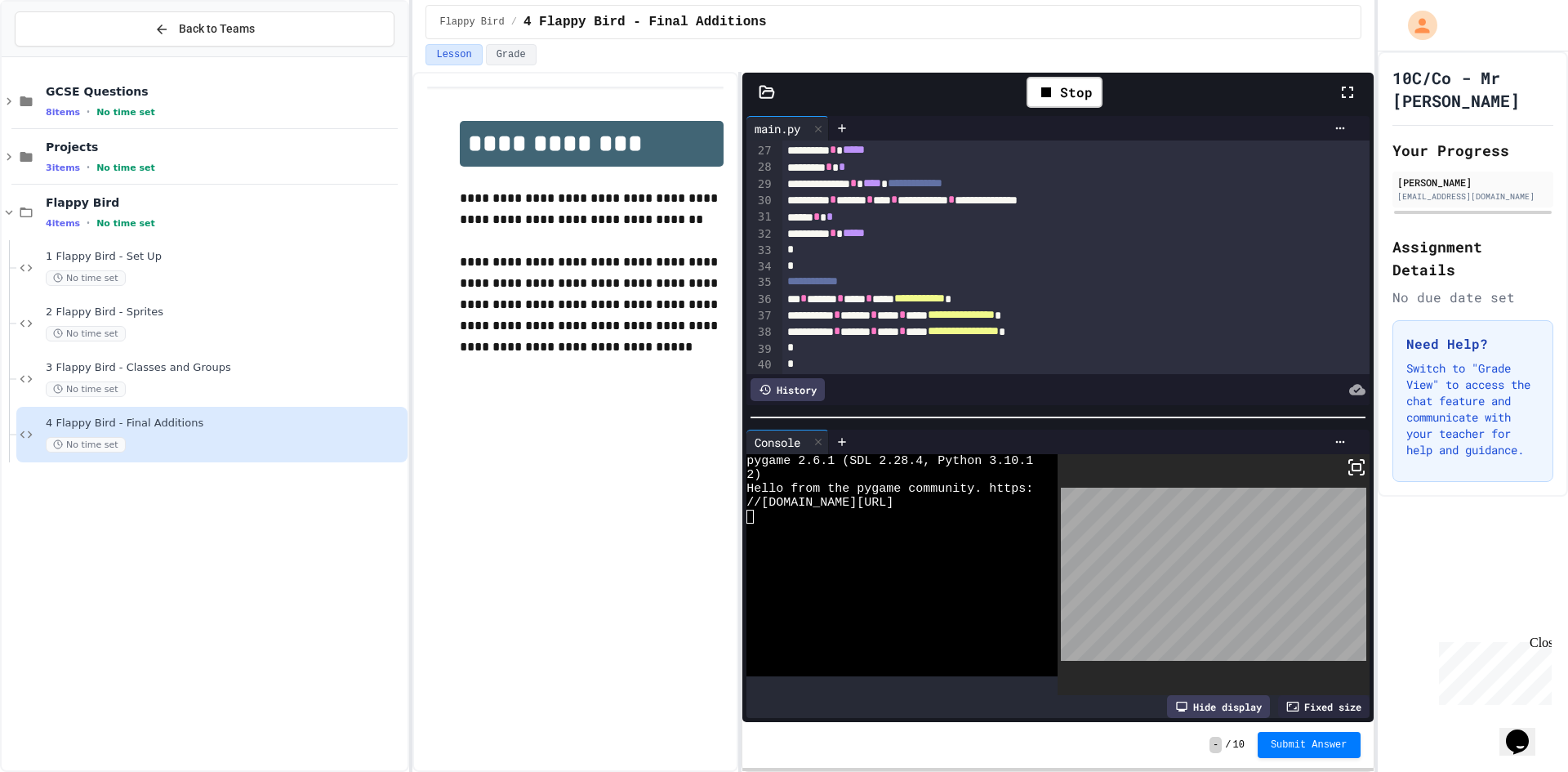
scroll to position [396, 0]
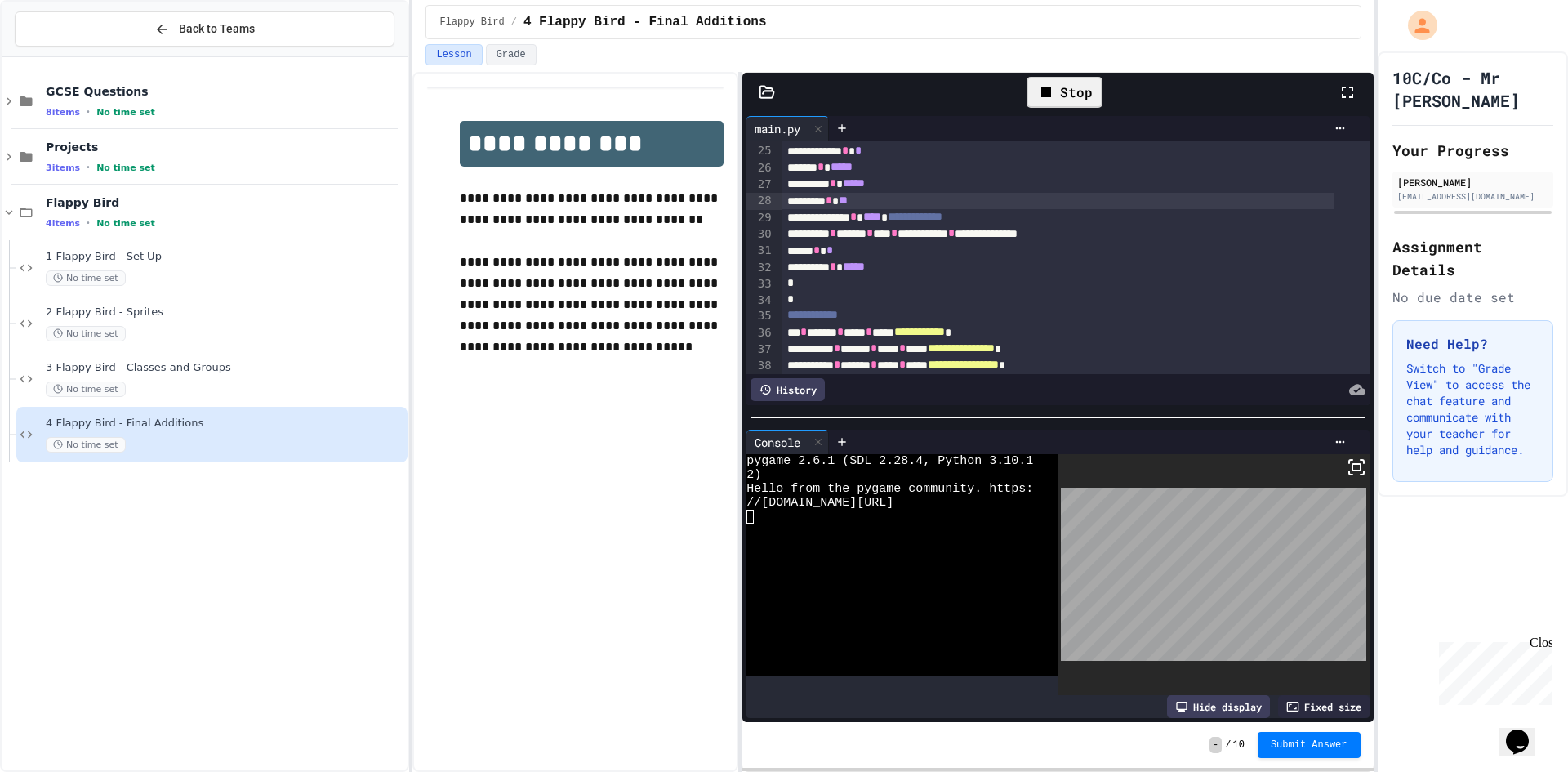
click at [1059, 95] on div "Stop" at bounding box center [1064, 92] width 76 height 31
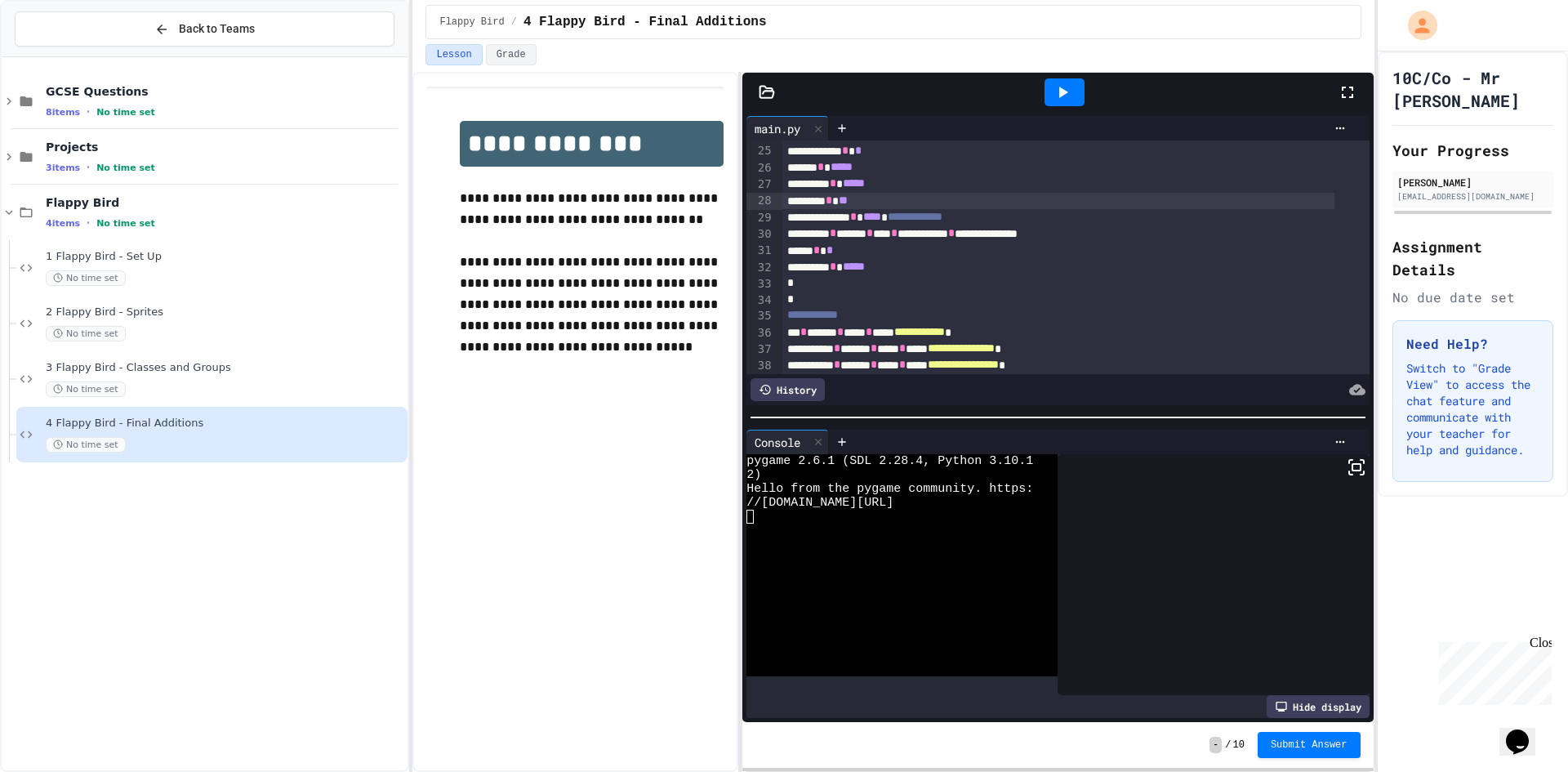
click at [1059, 95] on icon at bounding box center [1063, 92] width 9 height 11
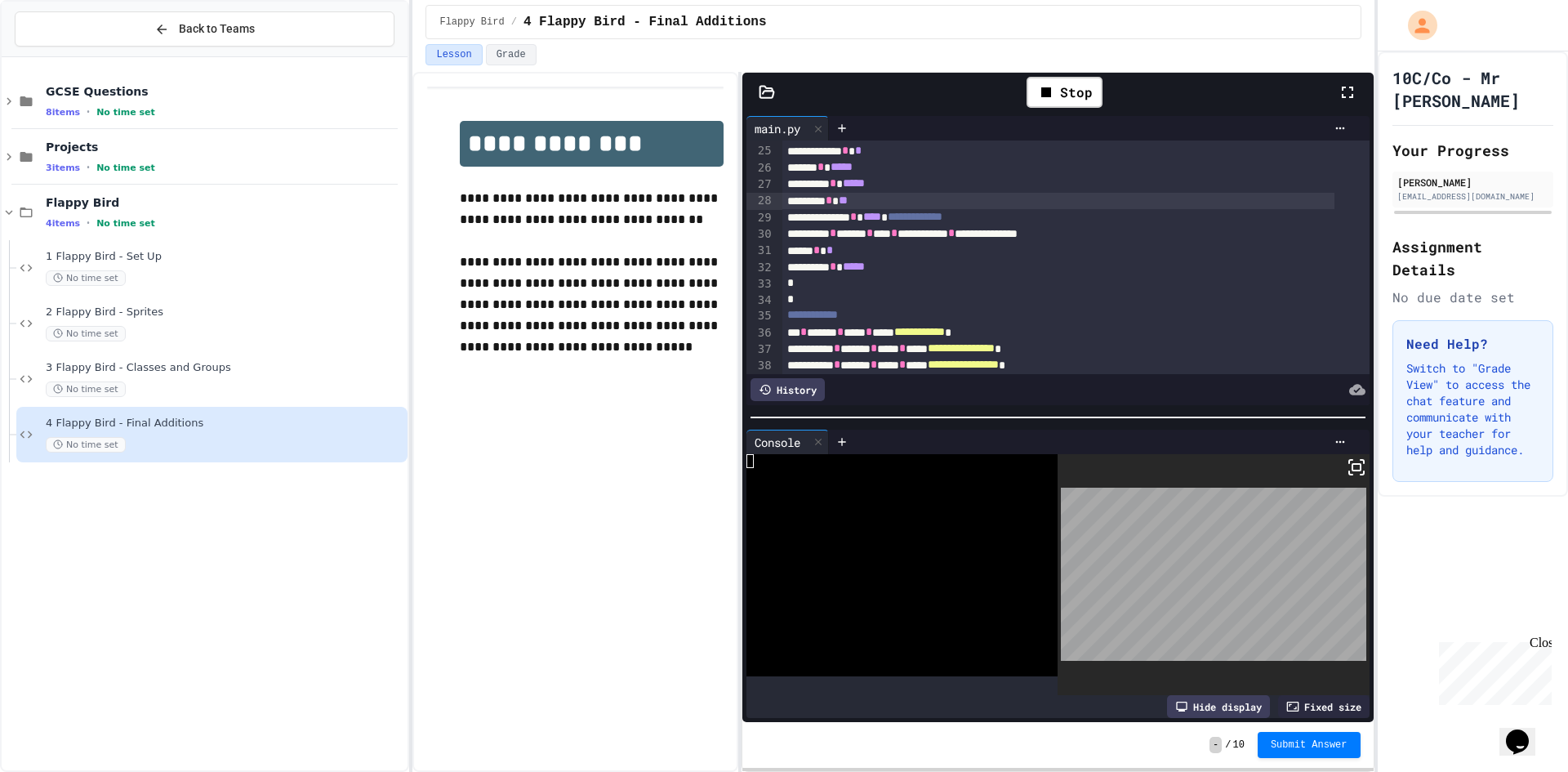
click at [1347, 458] on icon at bounding box center [1356, 467] width 19 height 19
click at [1339, 186] on div at bounding box center [784, 386] width 1568 height 772
click at [970, 259] on div "********* * *****" at bounding box center [1058, 267] width 552 height 17
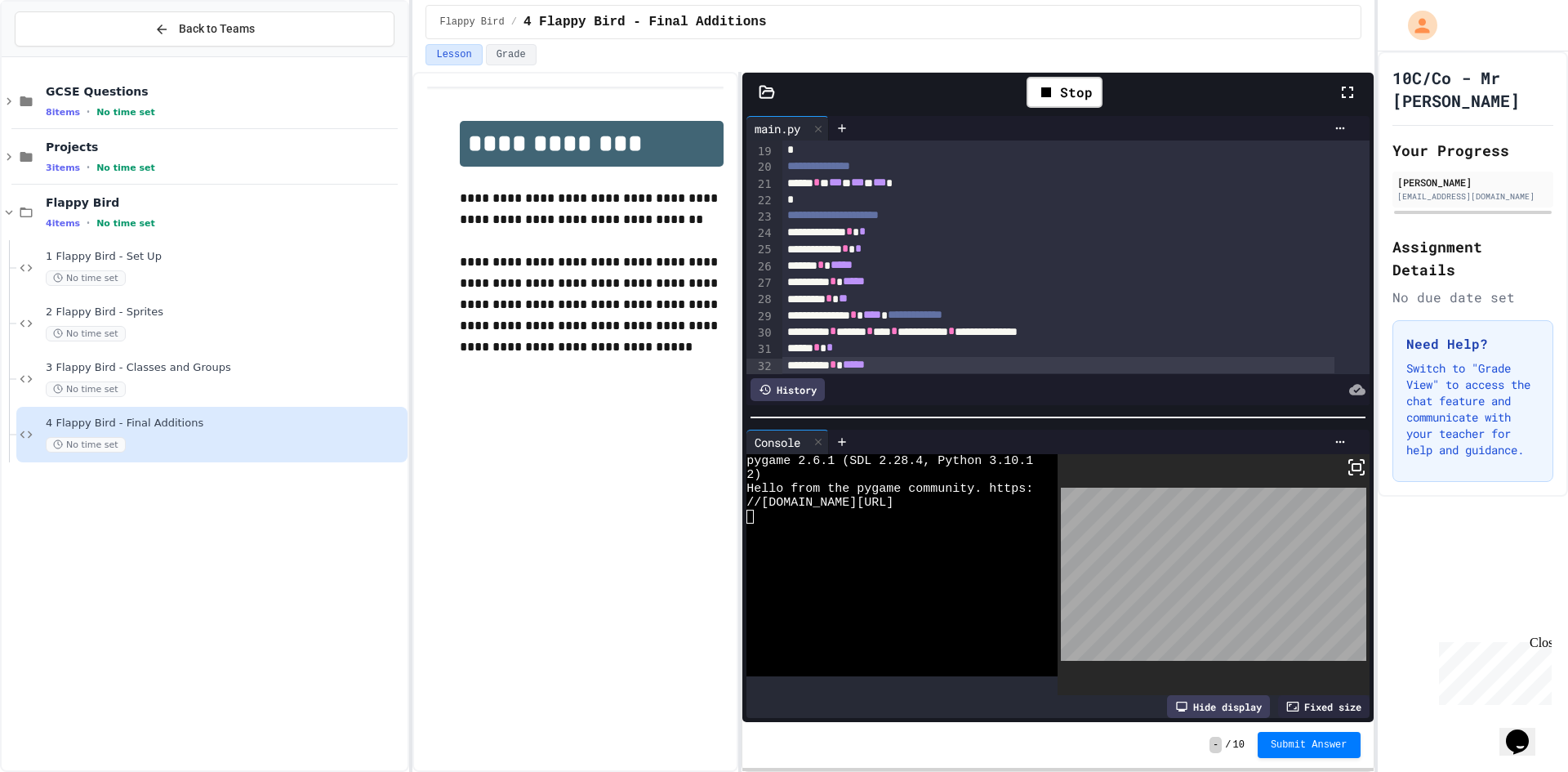
scroll to position [348, 0]
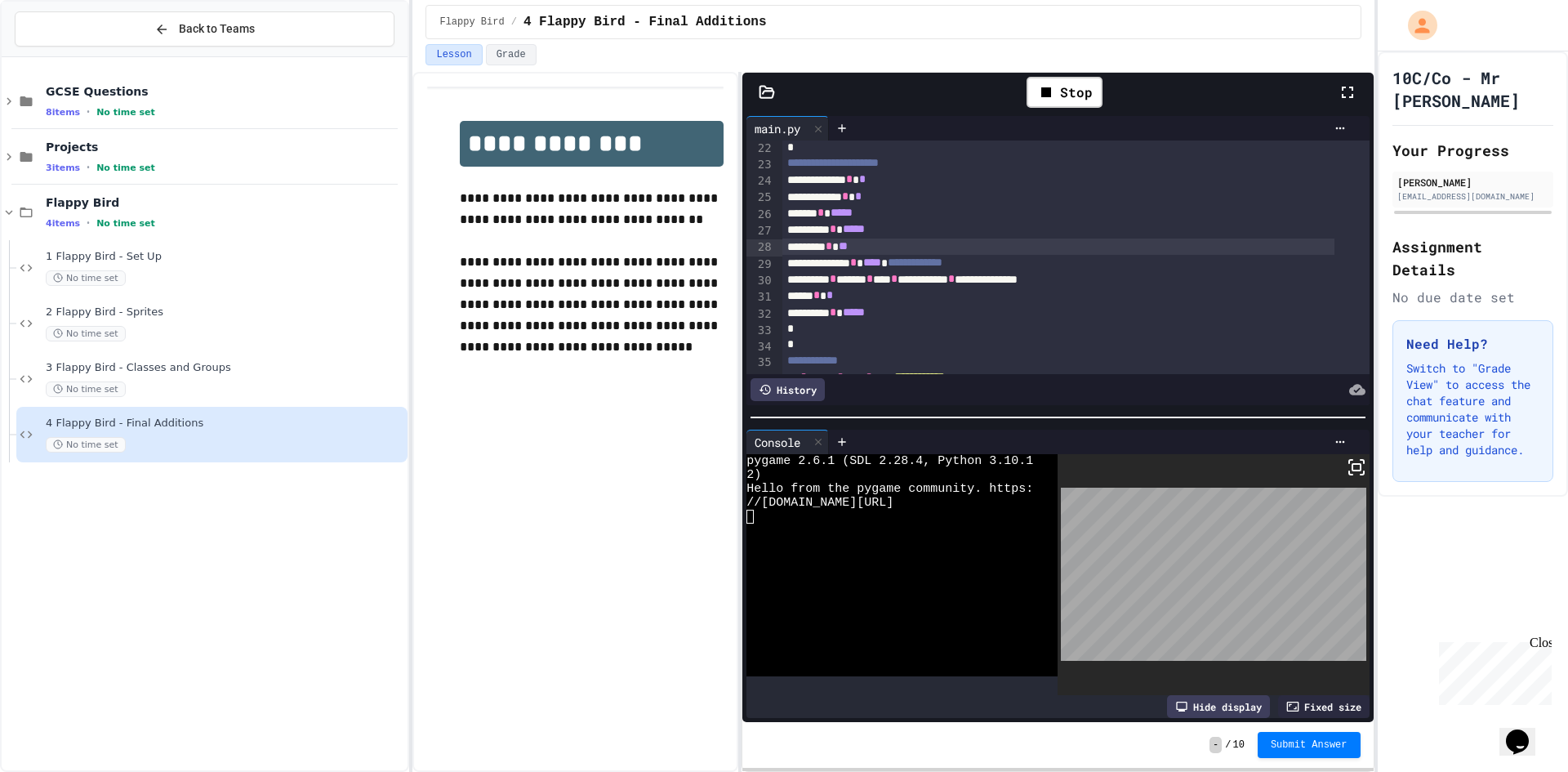
click at [886, 243] on div "******** * **" at bounding box center [1058, 246] width 552 height 17
click at [1090, 90] on div "Stop" at bounding box center [1064, 92] width 76 height 31
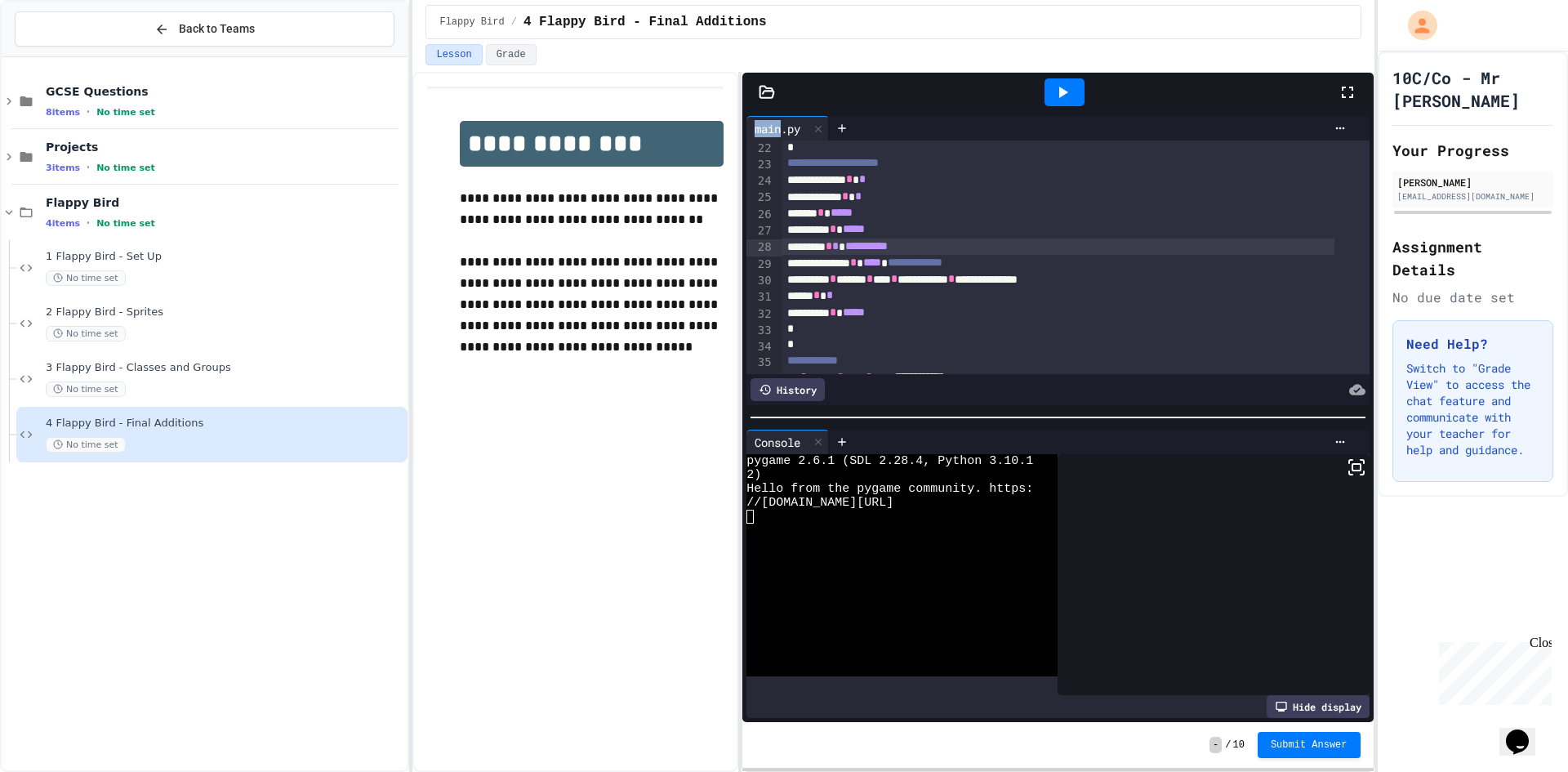
click at [1090, 90] on div at bounding box center [1064, 92] width 56 height 44
click at [1065, 85] on icon at bounding box center [1062, 92] width 19 height 19
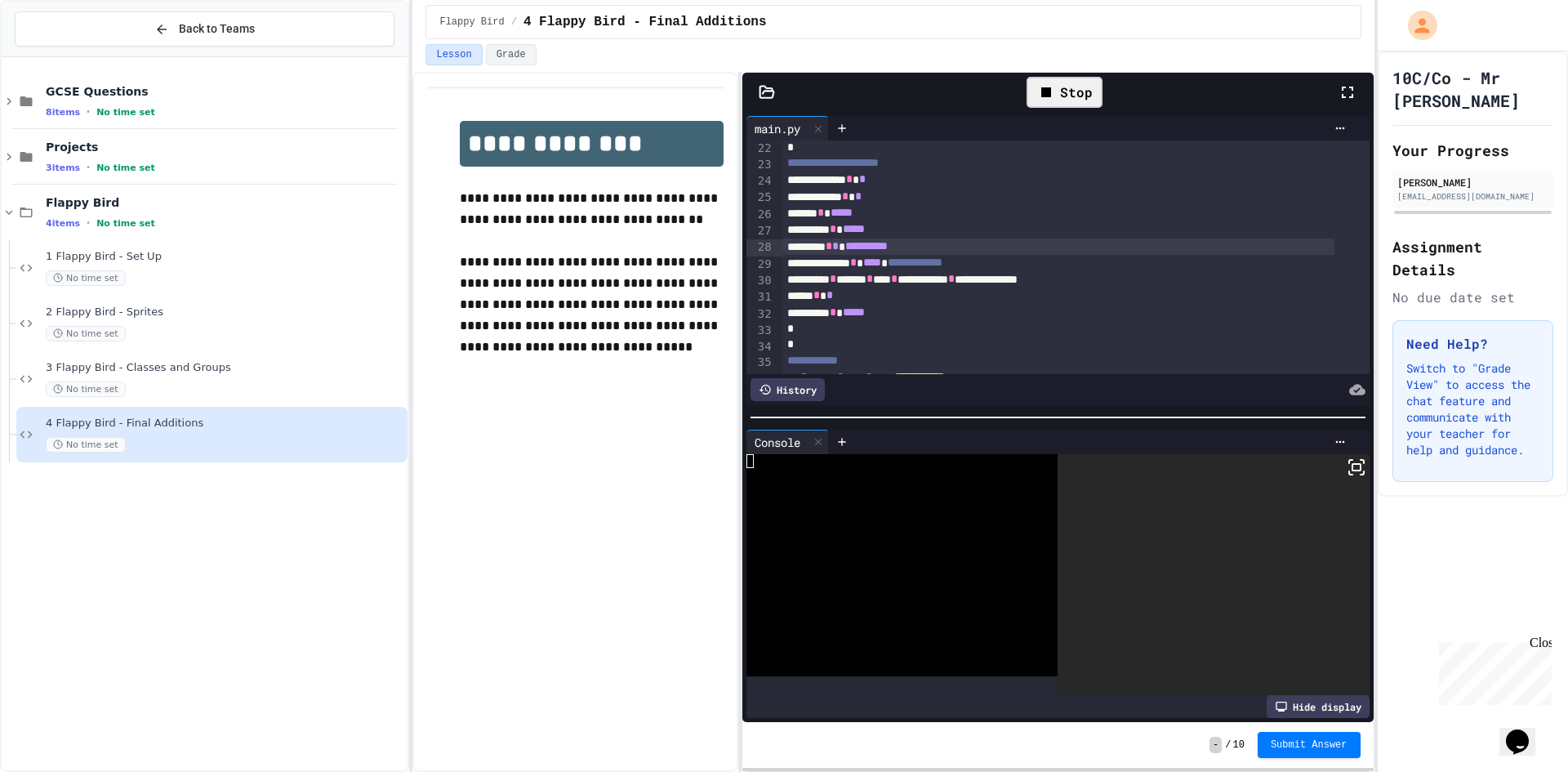
click at [1347, 463] on icon at bounding box center [1356, 467] width 19 height 19
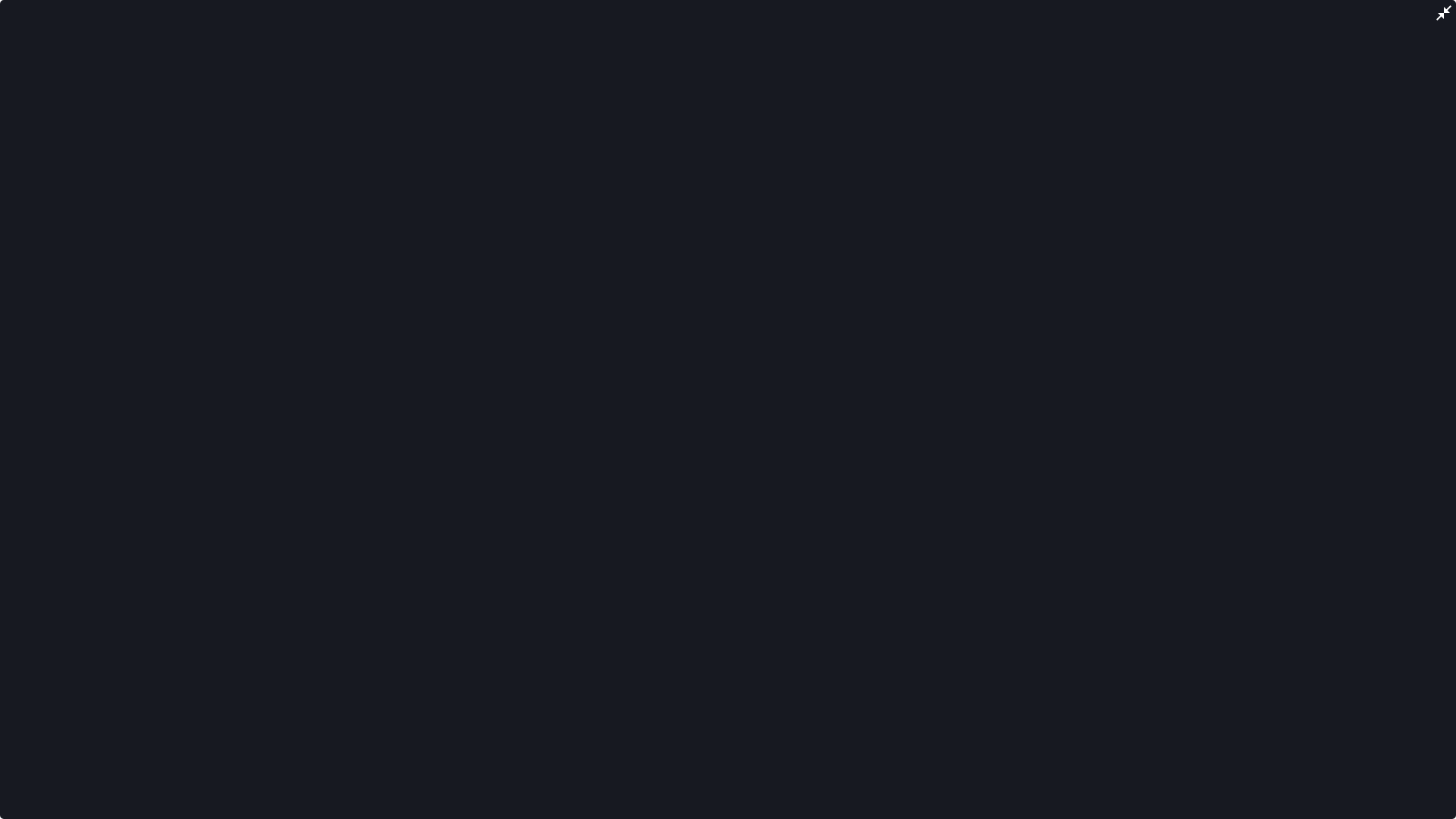
drag, startPoint x: 1366, startPoint y: 391, endPoint x: 904, endPoint y: 401, distance: 462.1
click at [1332, 398] on div at bounding box center [728, 410] width 1456 height 819
click at [806, 401] on div at bounding box center [728, 410] width 1456 height 819
drag, startPoint x: 806, startPoint y: 401, endPoint x: 727, endPoint y: 415, distance: 80.2
click at [779, 407] on div at bounding box center [728, 410] width 1456 height 819
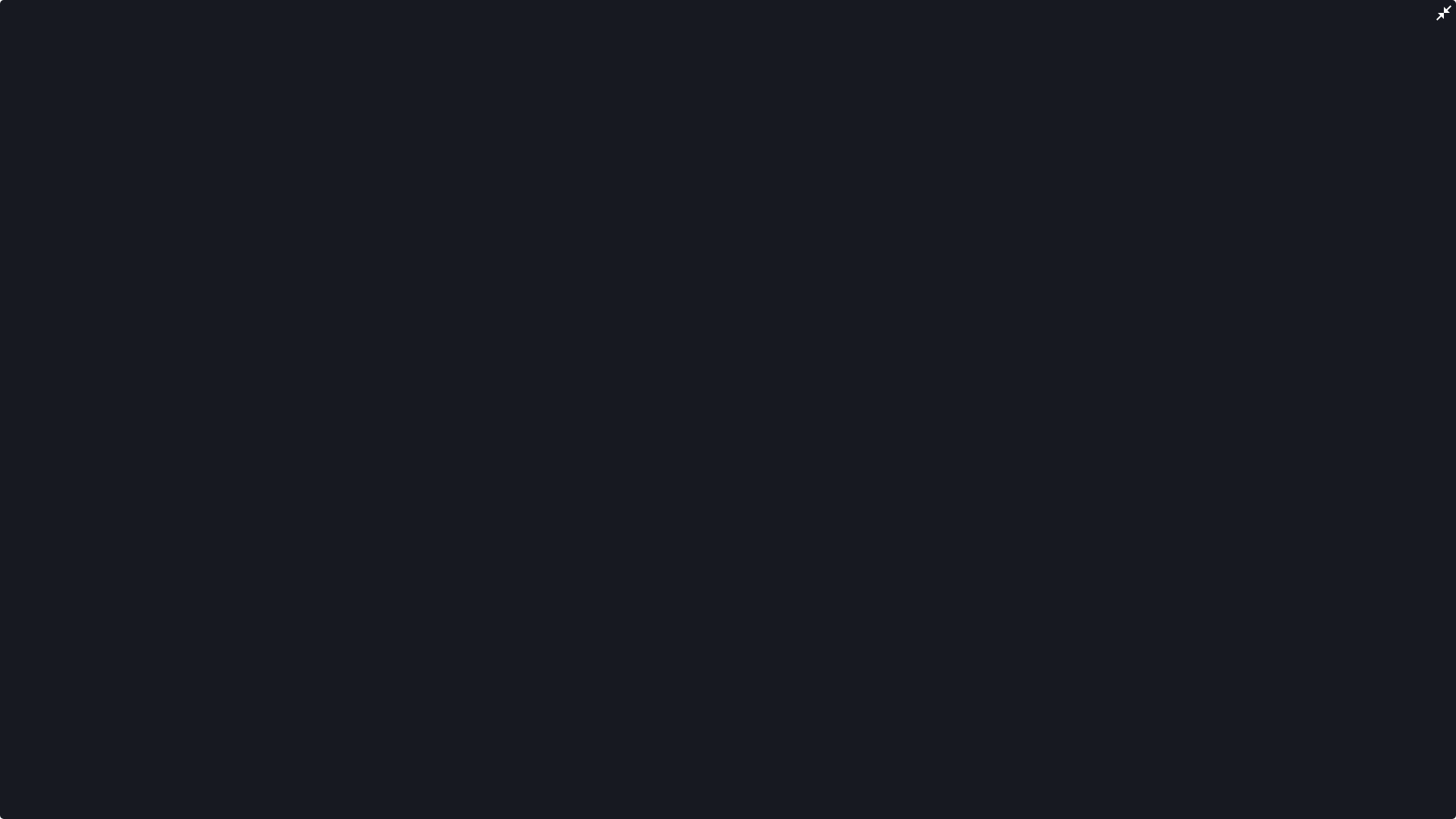
drag, startPoint x: 112, startPoint y: 462, endPoint x: 1011, endPoint y: 418, distance: 900.1
click at [211, 461] on div at bounding box center [728, 410] width 1456 height 819
click at [1014, 410] on div at bounding box center [728, 410] width 1456 height 819
drag, startPoint x: 702, startPoint y: 28, endPoint x: 704, endPoint y: 43, distance: 15.1
click at [703, 28] on div at bounding box center [728, 410] width 1456 height 819
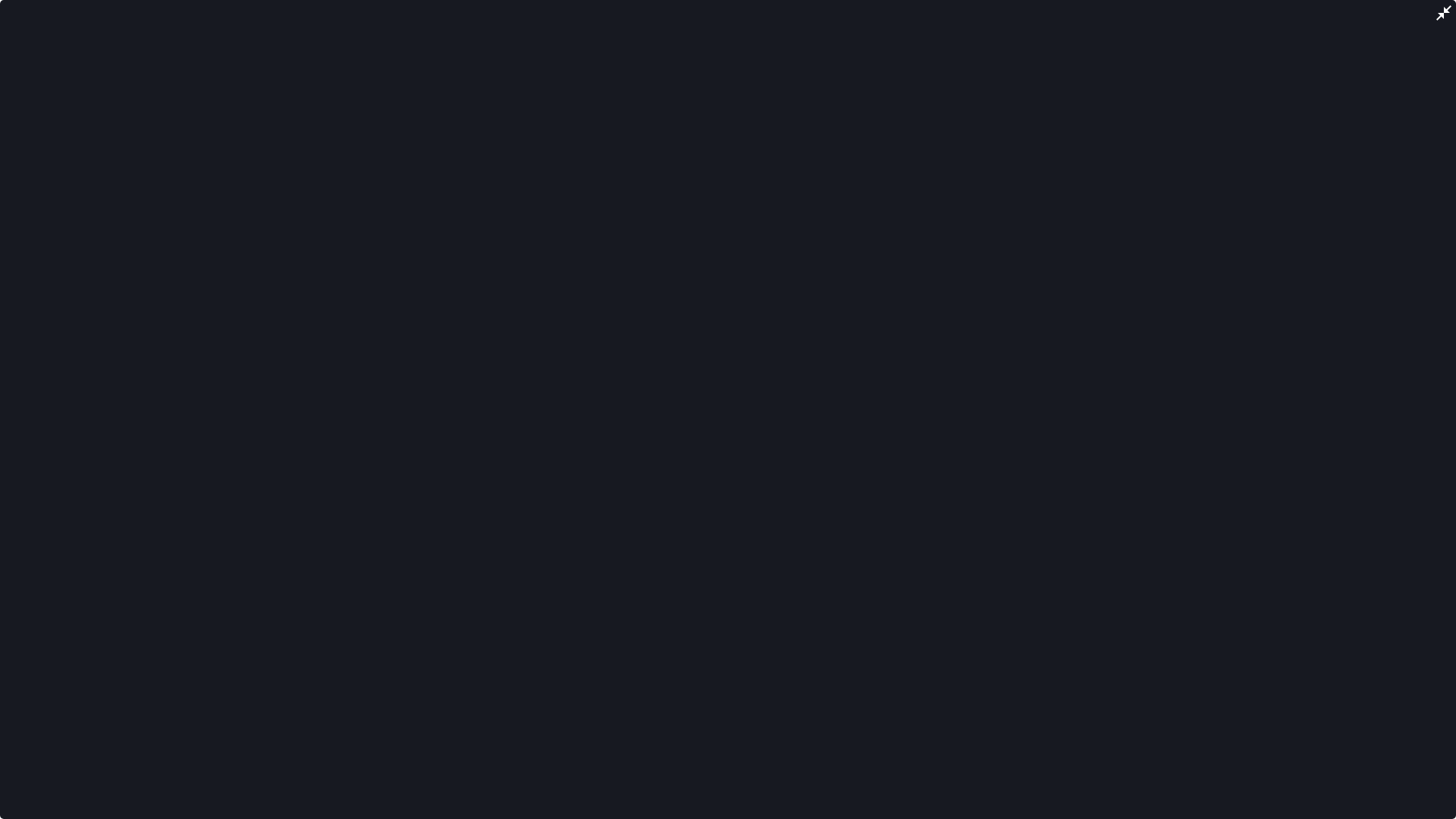
click at [708, 50] on div at bounding box center [728, 410] width 1456 height 819
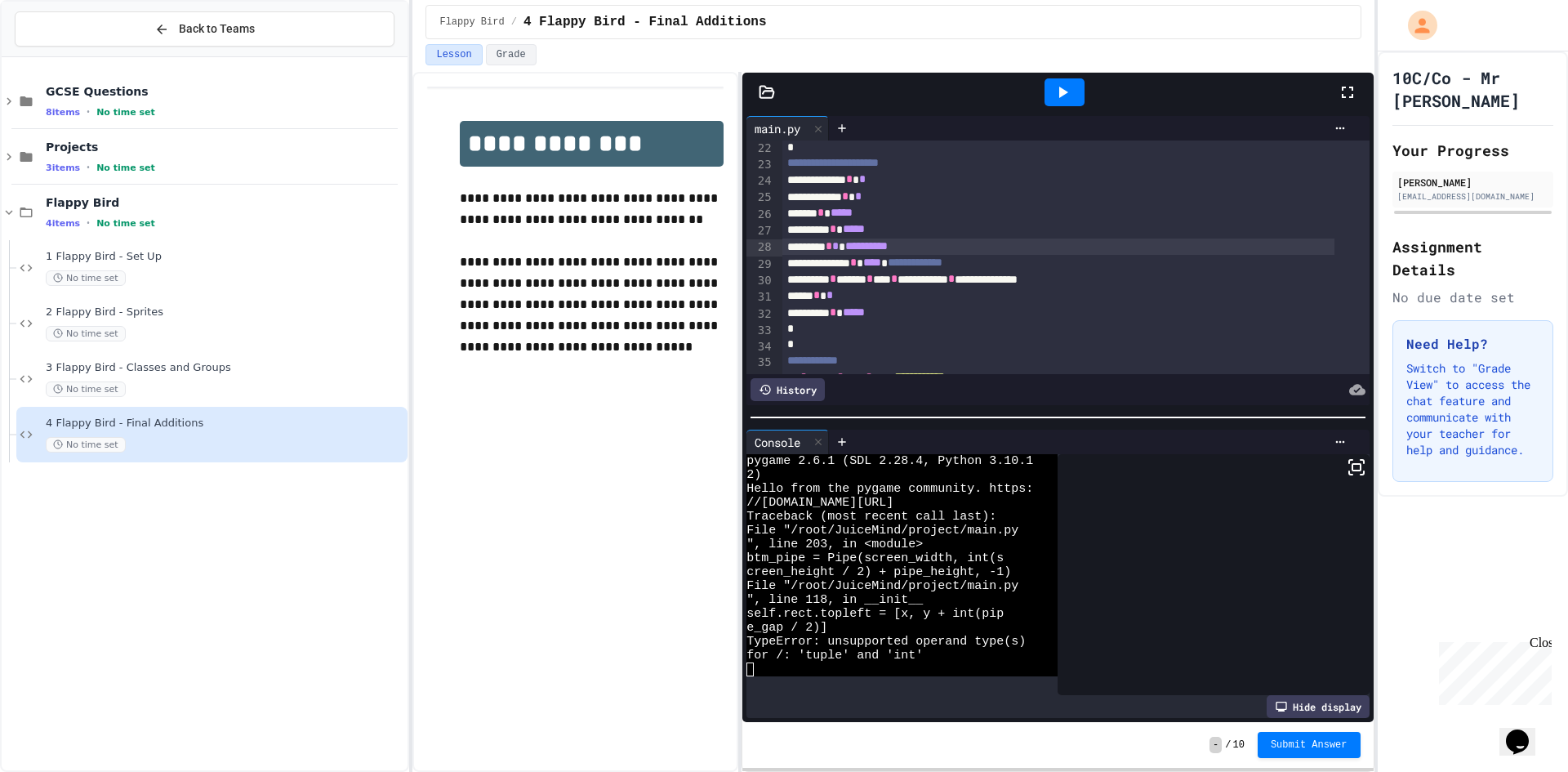
click at [912, 235] on div "********* * *****" at bounding box center [1058, 229] width 552 height 17
click at [935, 246] on div "**********" at bounding box center [1058, 246] width 552 height 17
click at [1060, 90] on icon at bounding box center [1063, 92] width 9 height 11
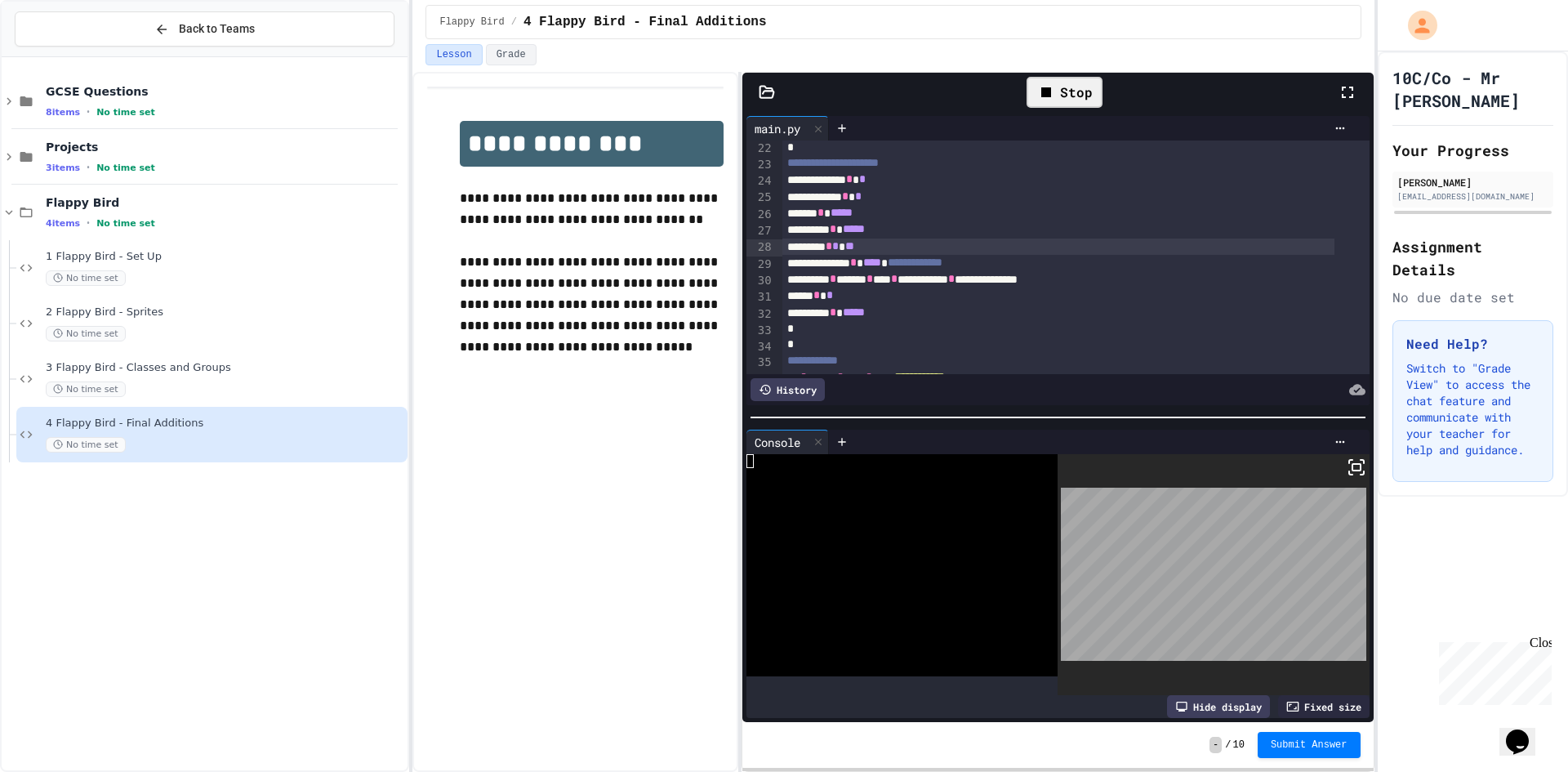
click at [911, 251] on div "******** * * * **" at bounding box center [1058, 246] width 552 height 17
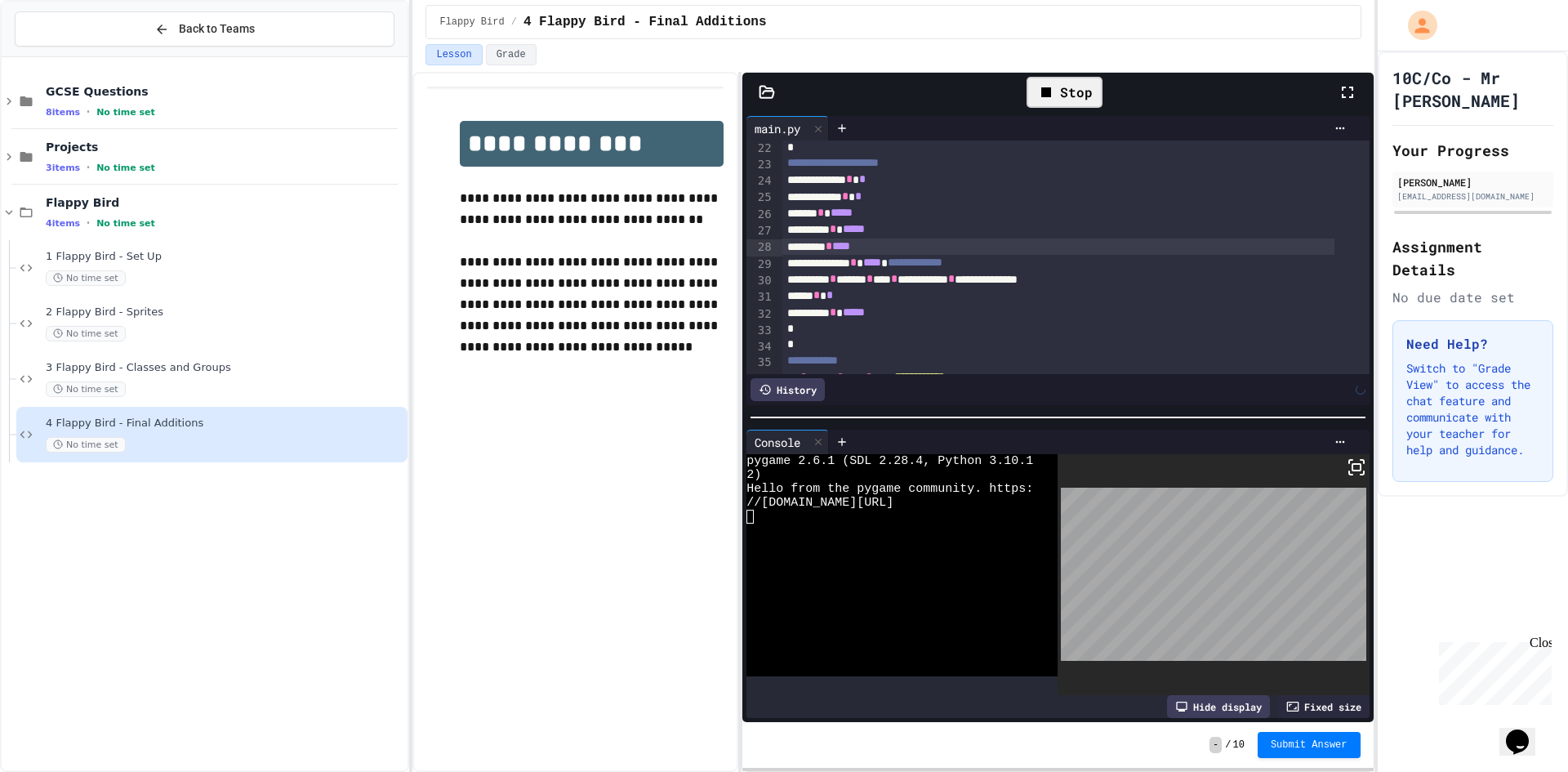
click at [1040, 92] on icon at bounding box center [1046, 92] width 19 height 19
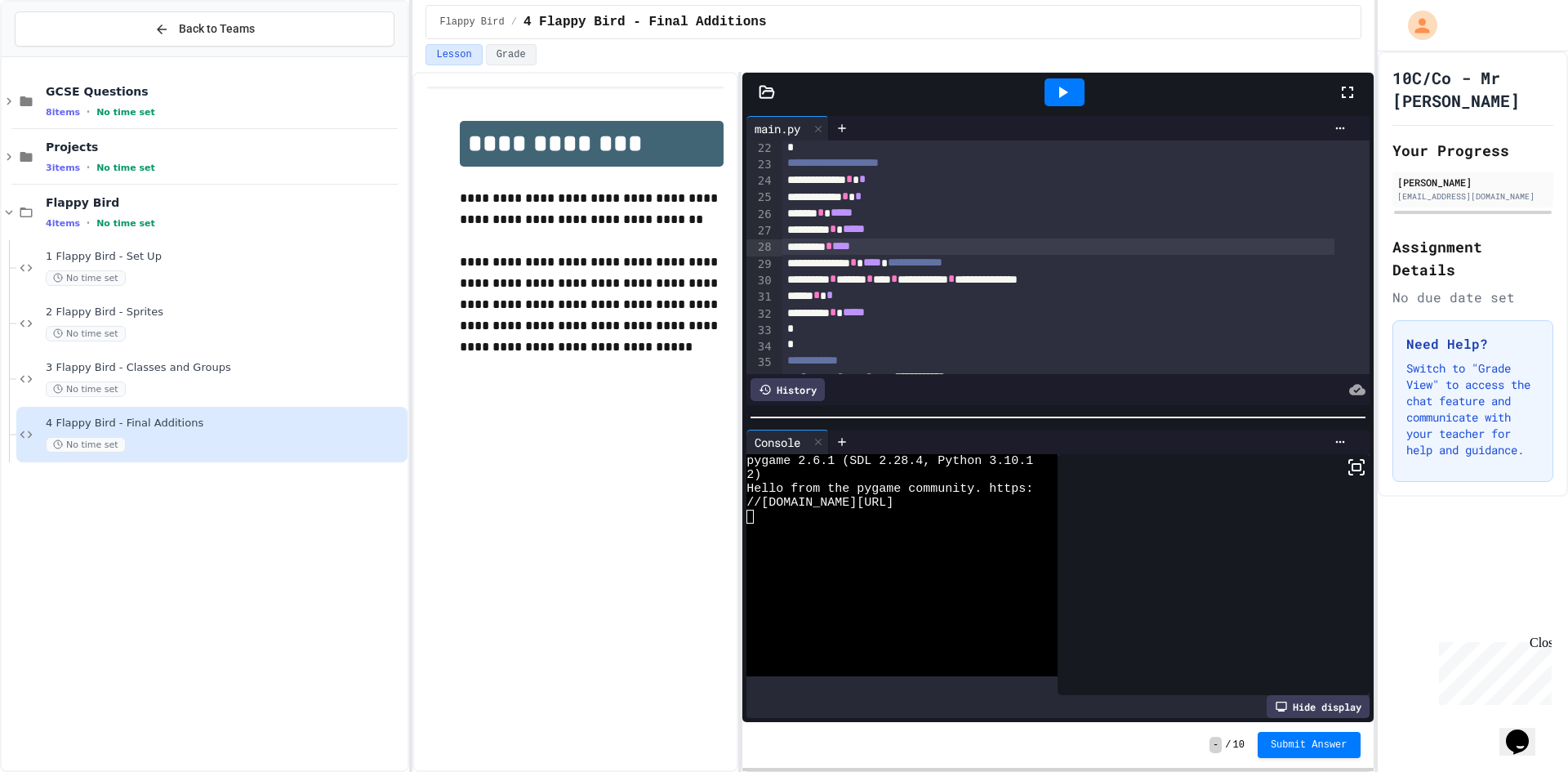
click at [1054, 92] on icon at bounding box center [1062, 92] width 19 height 19
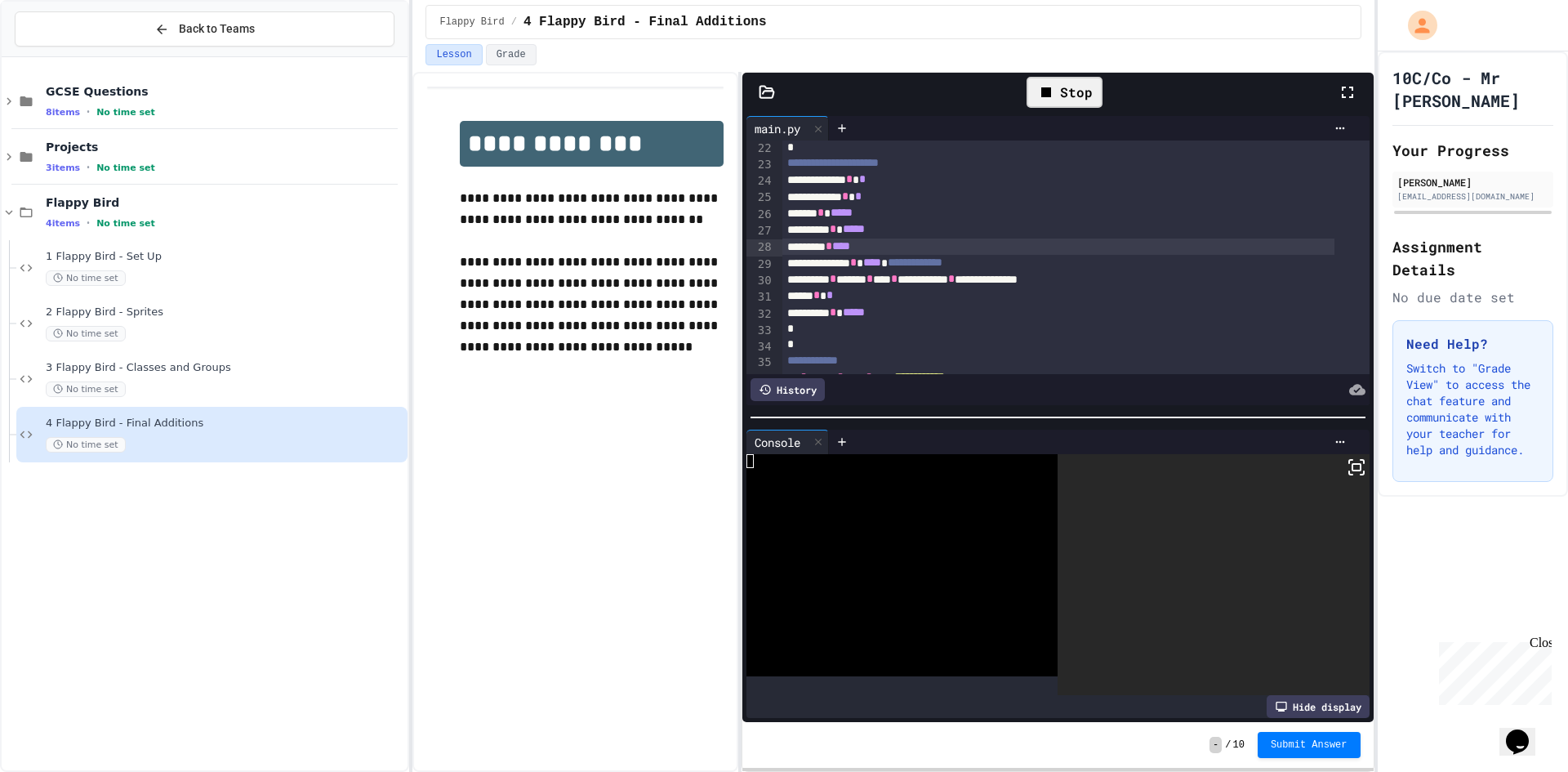
click at [1352, 464] on rect at bounding box center [1355, 467] width 8 height 6
